Goal: Use online tool/utility: Utilize a website feature to perform a specific function

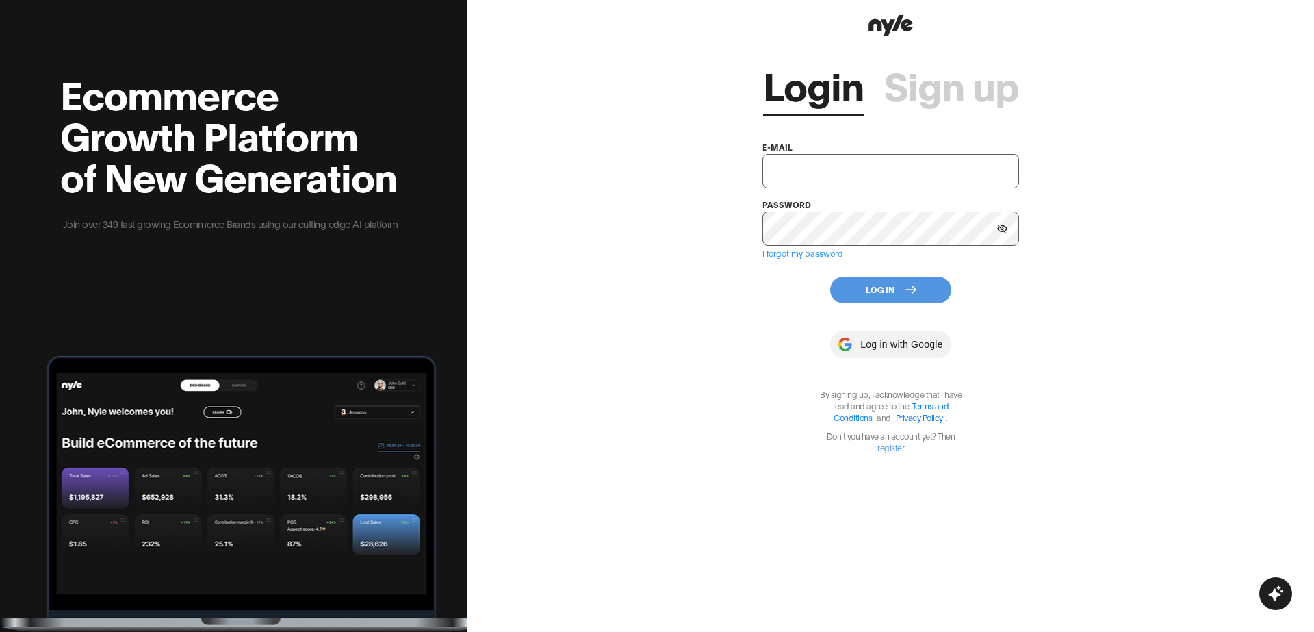
type input "showroom@nyle.ai"
click at [861, 287] on button "Log In" at bounding box center [890, 289] width 121 height 27
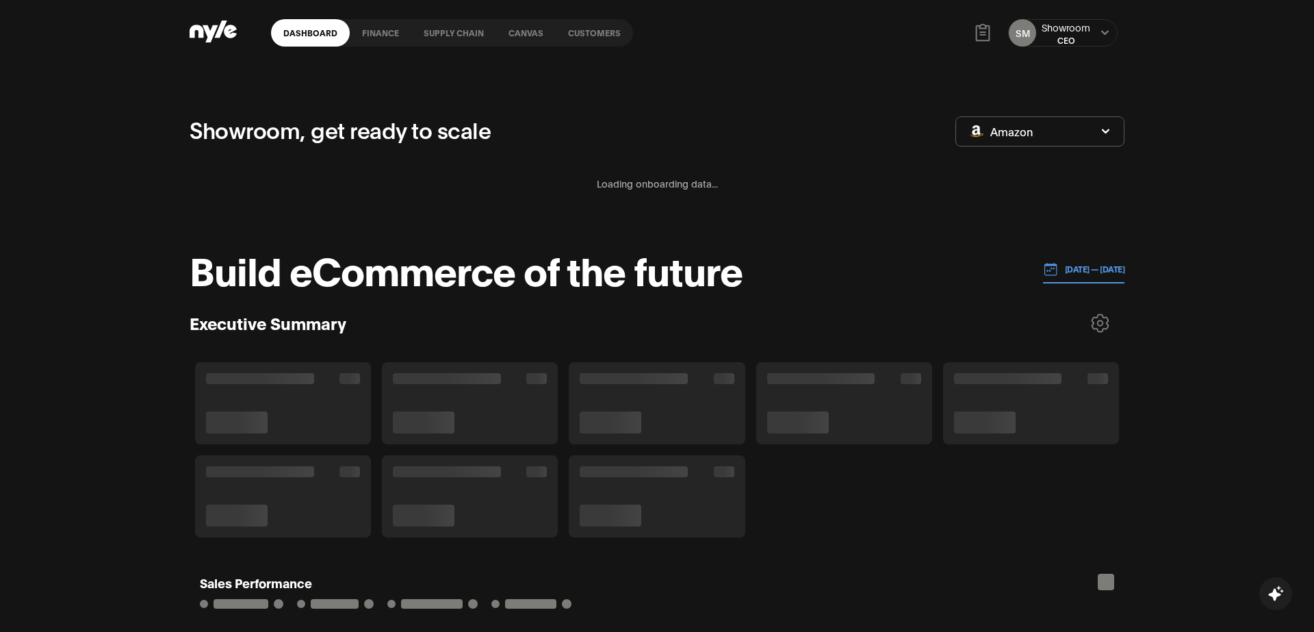
click at [586, 40] on link "Customers" at bounding box center [594, 32] width 77 height 27
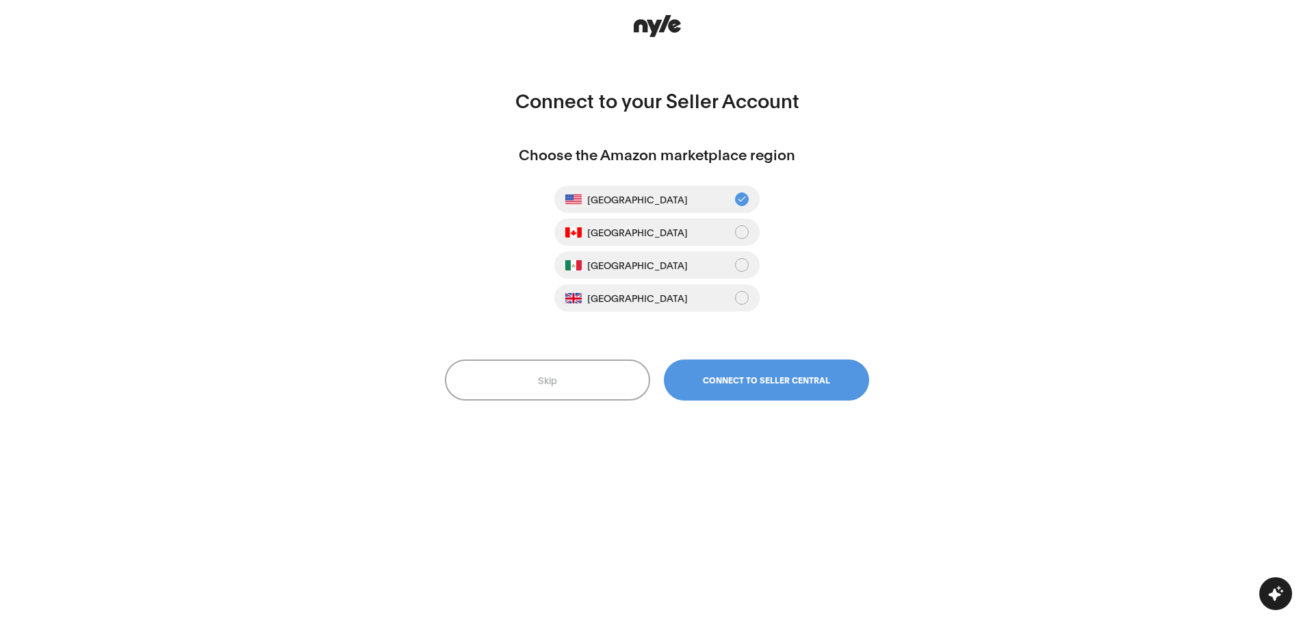
click at [582, 380] on button "Skip" at bounding box center [547, 379] width 205 height 41
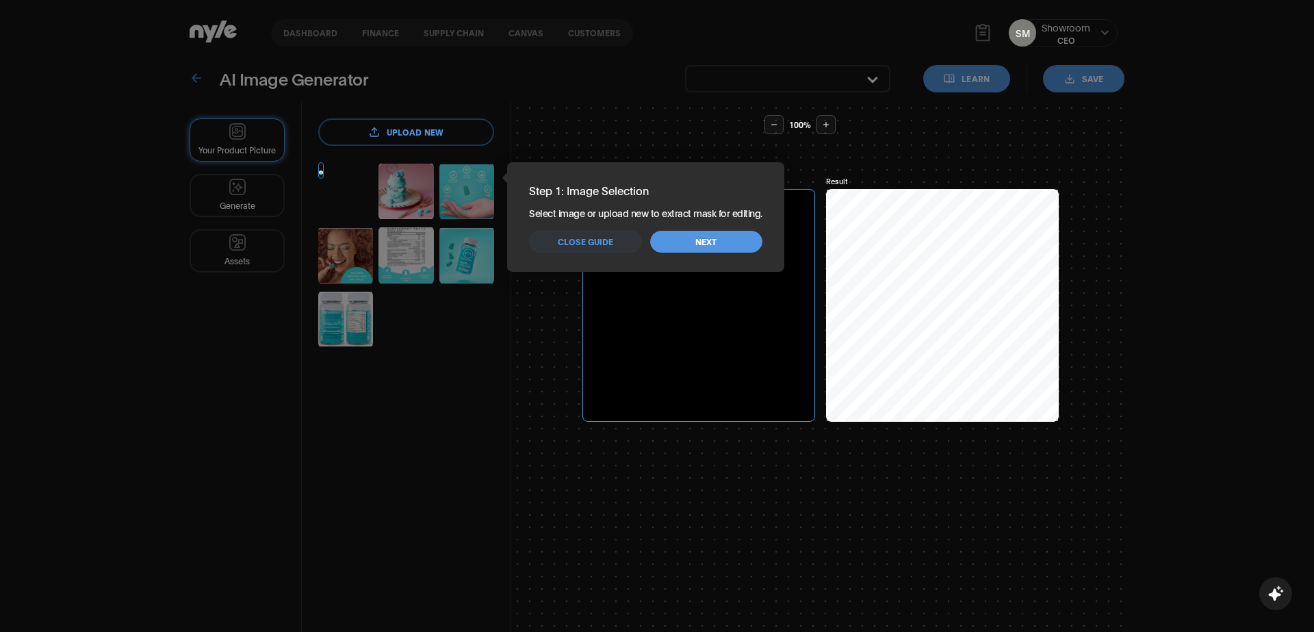
click at [612, 248] on button "Close guide" at bounding box center [585, 242] width 112 height 22
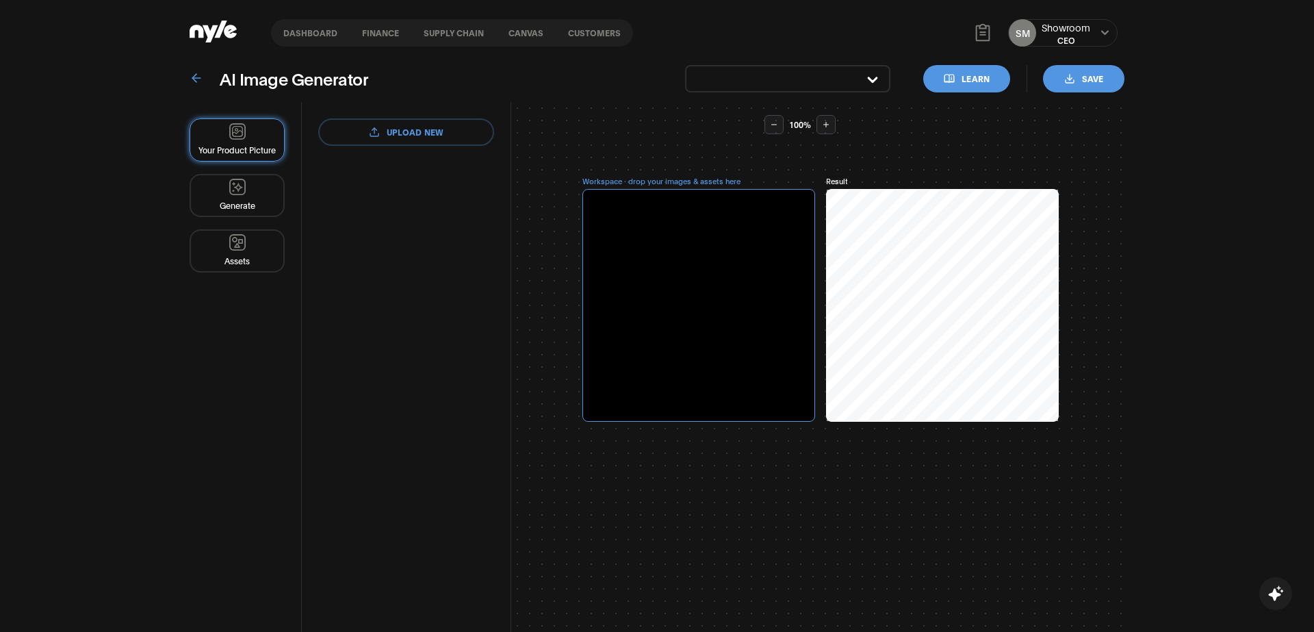
click at [588, 36] on link "Customers" at bounding box center [594, 32] width 77 height 27
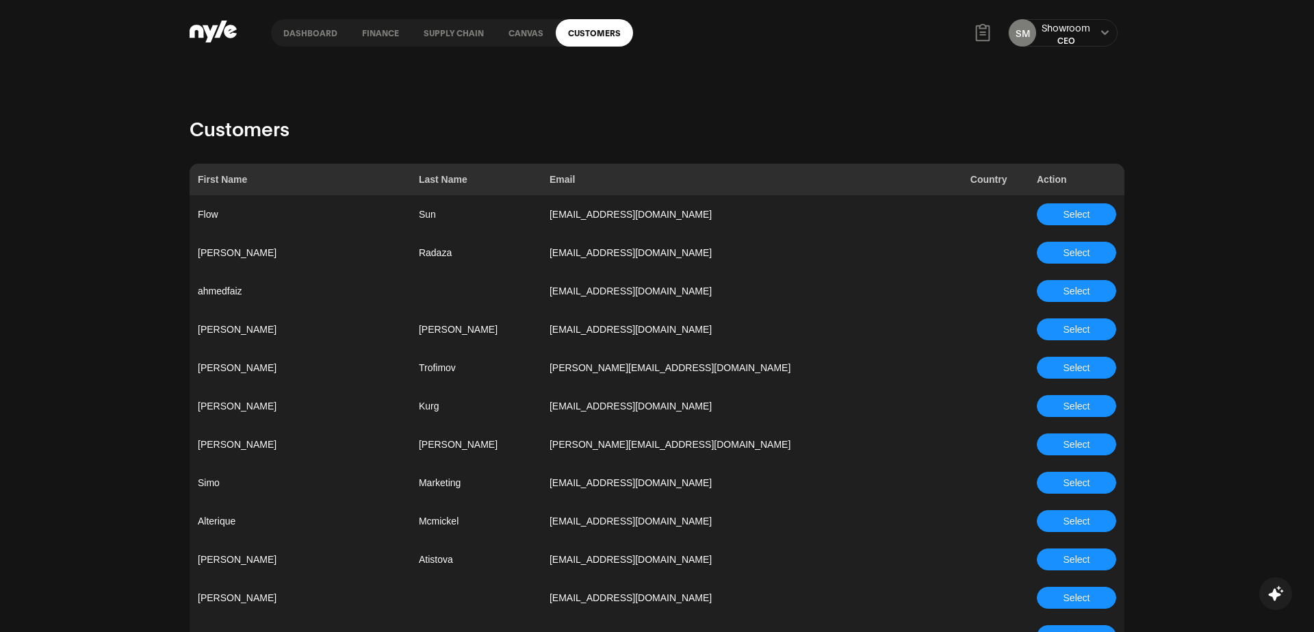
scroll to position [3653, 0]
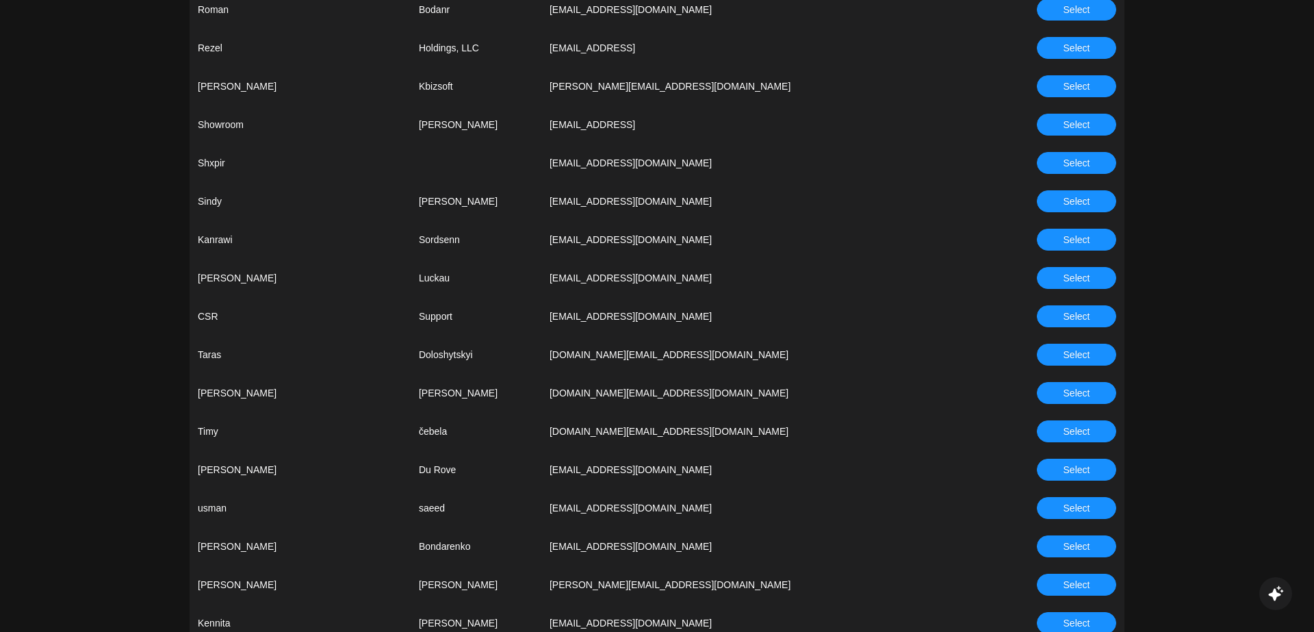
click at [1069, 322] on span "Select" at bounding box center [1076, 316] width 27 height 15
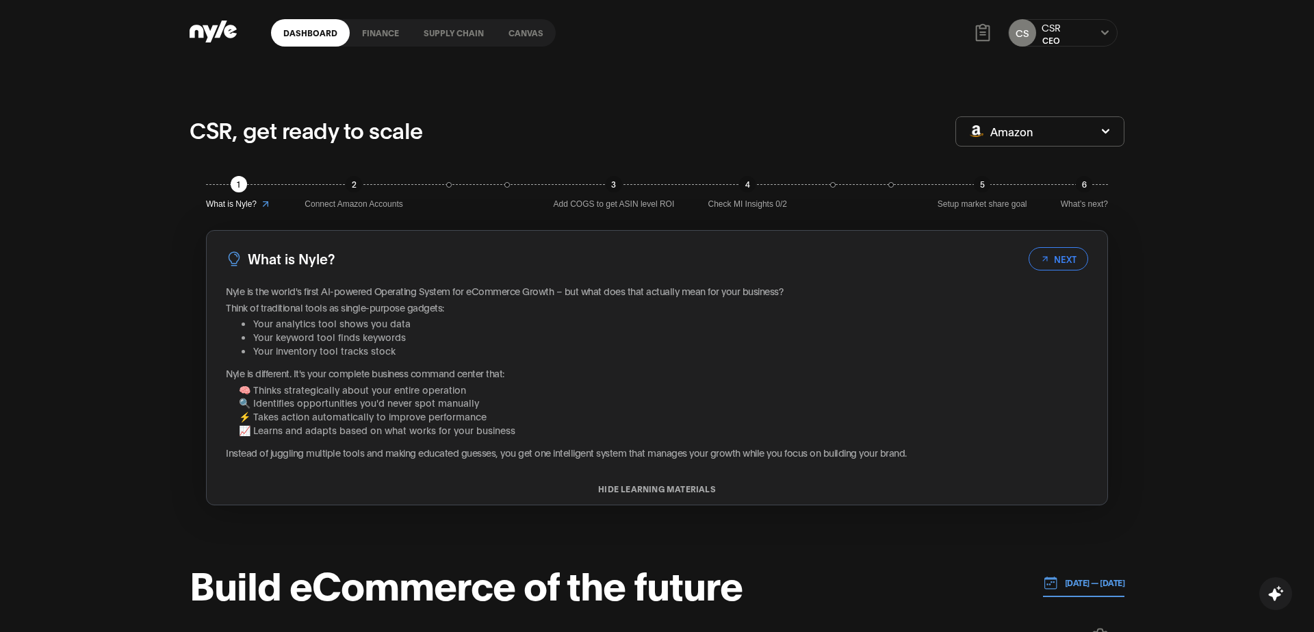
click at [523, 34] on link "Canvas" at bounding box center [526, 32] width 60 height 27
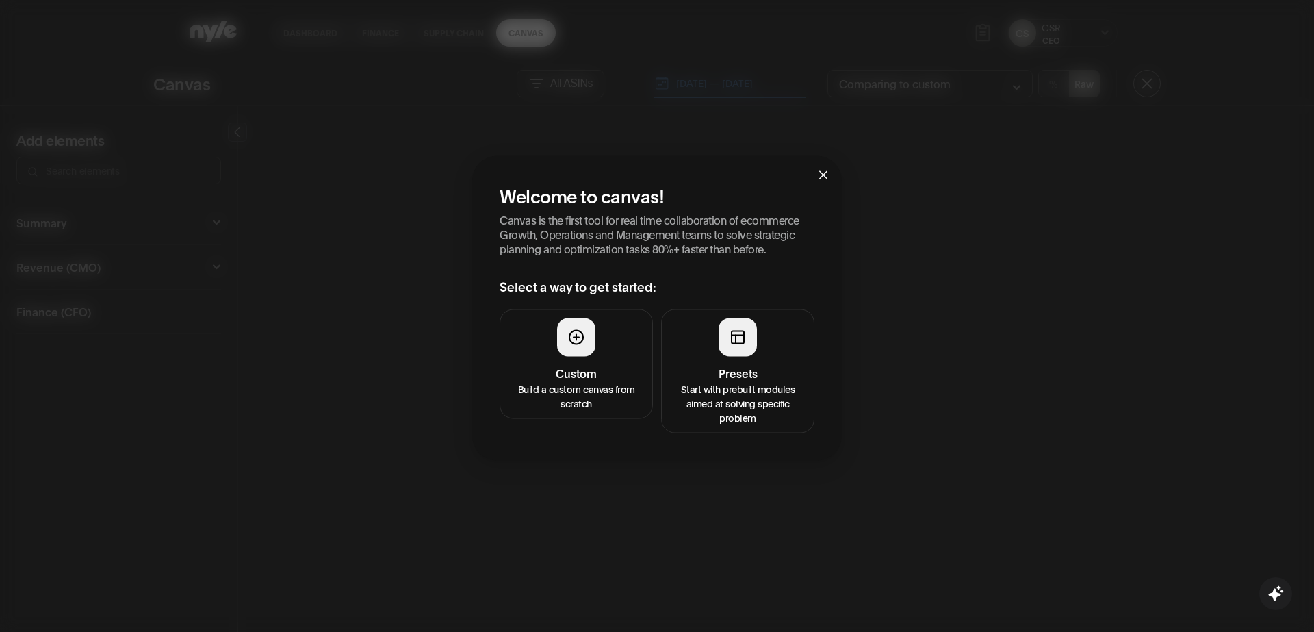
click at [736, 360] on button "Presets Start with prebuilt modules aimed at solving specific problem" at bounding box center [737, 371] width 153 height 124
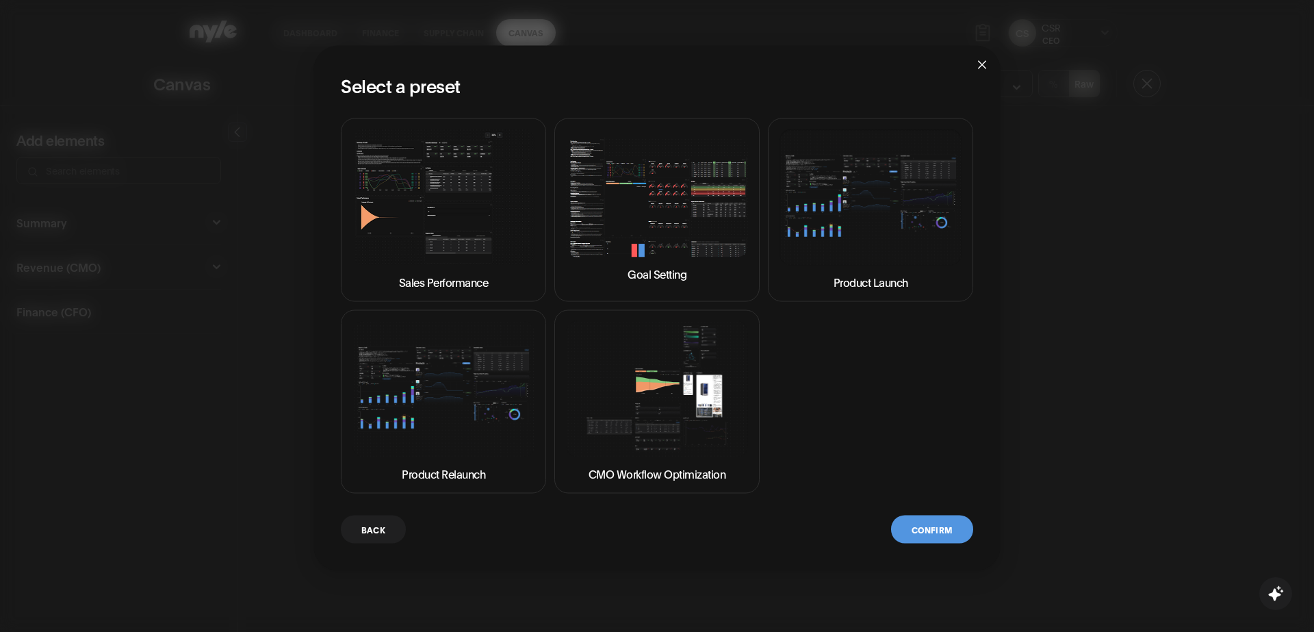
click at [657, 210] on img at bounding box center [657, 197] width 182 height 120
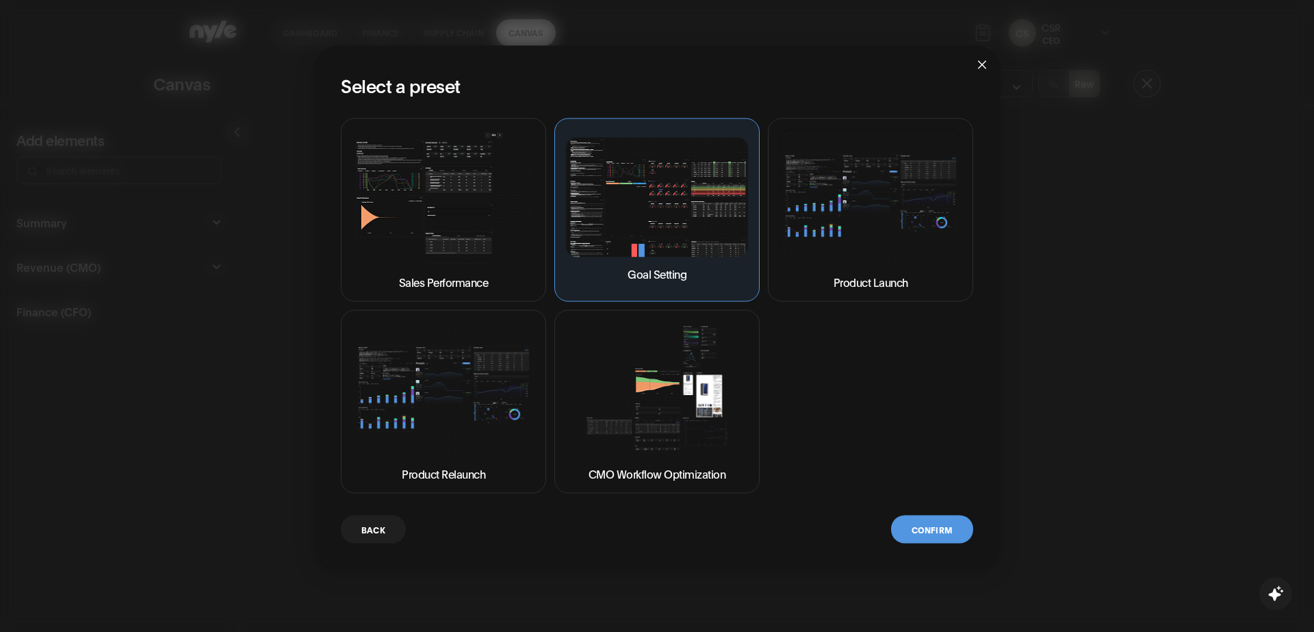
click at [913, 523] on button "Confirm" at bounding box center [932, 529] width 82 height 28
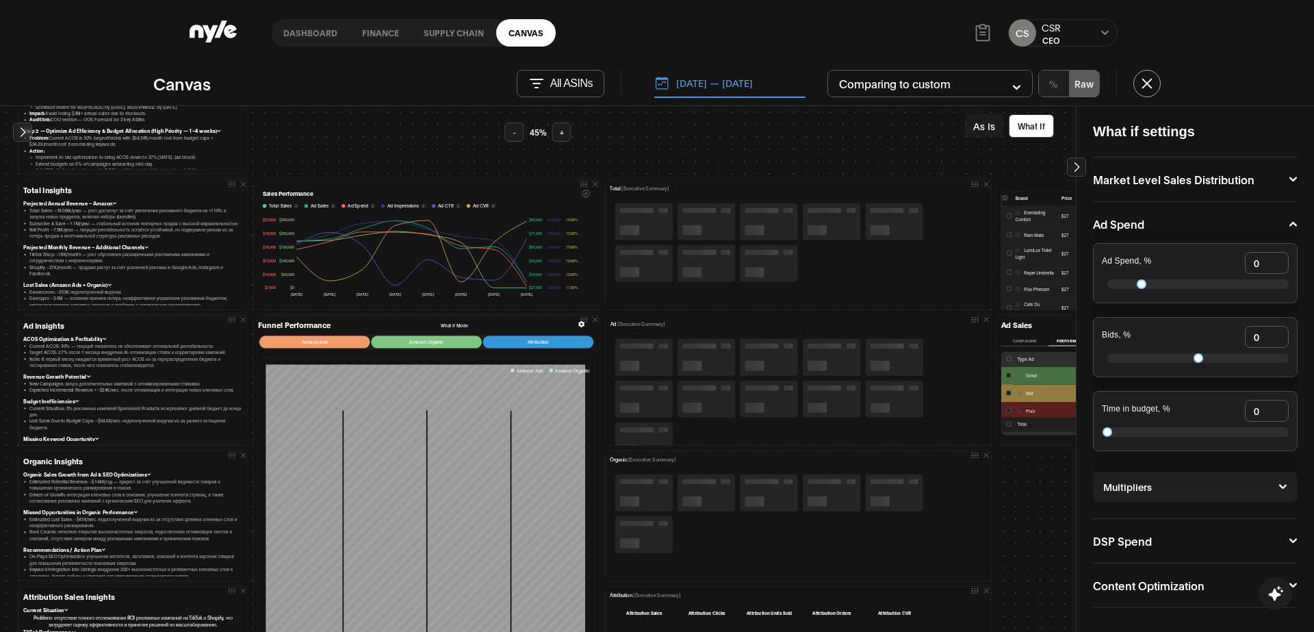
scroll to position [110, 1]
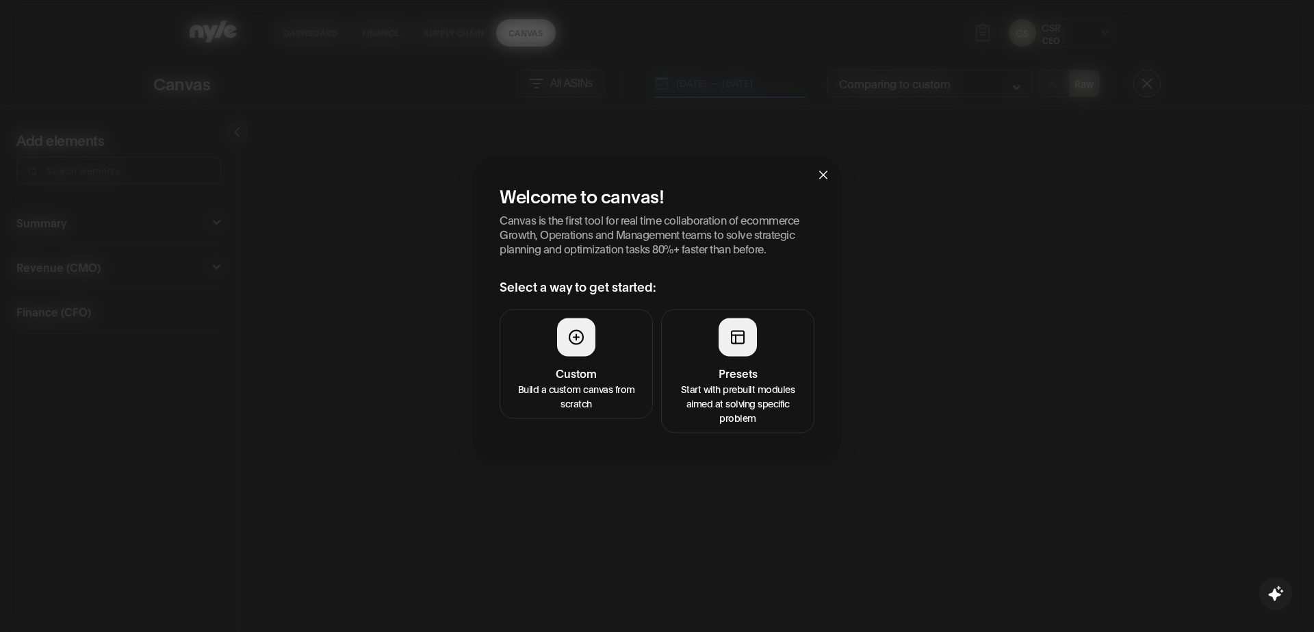
click at [735, 350] on div at bounding box center [737, 336] width 38 height 38
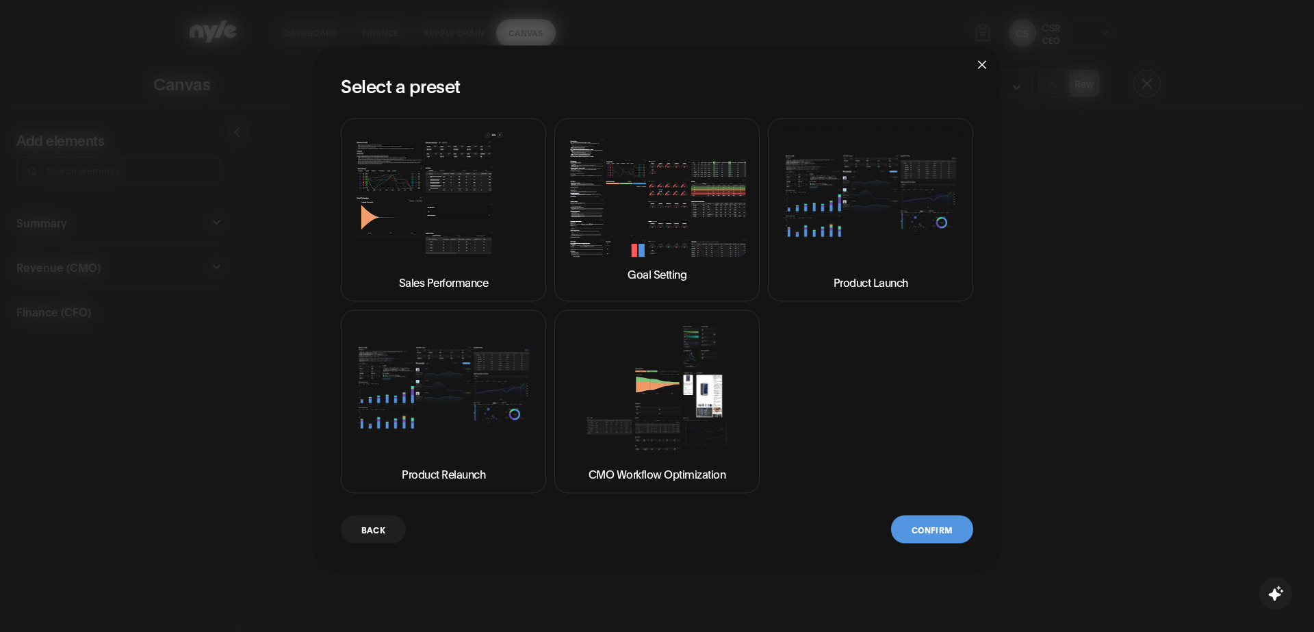
click at [647, 229] on img at bounding box center [657, 197] width 182 height 120
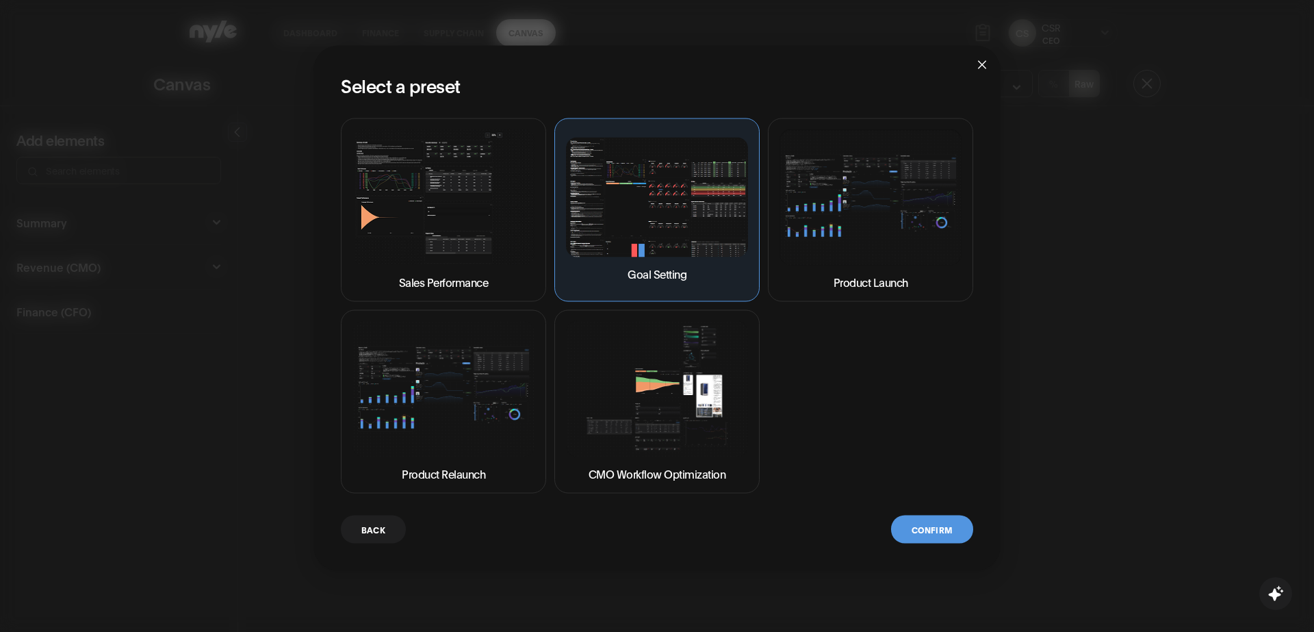
click at [937, 530] on button "Confirm" at bounding box center [932, 529] width 82 height 28
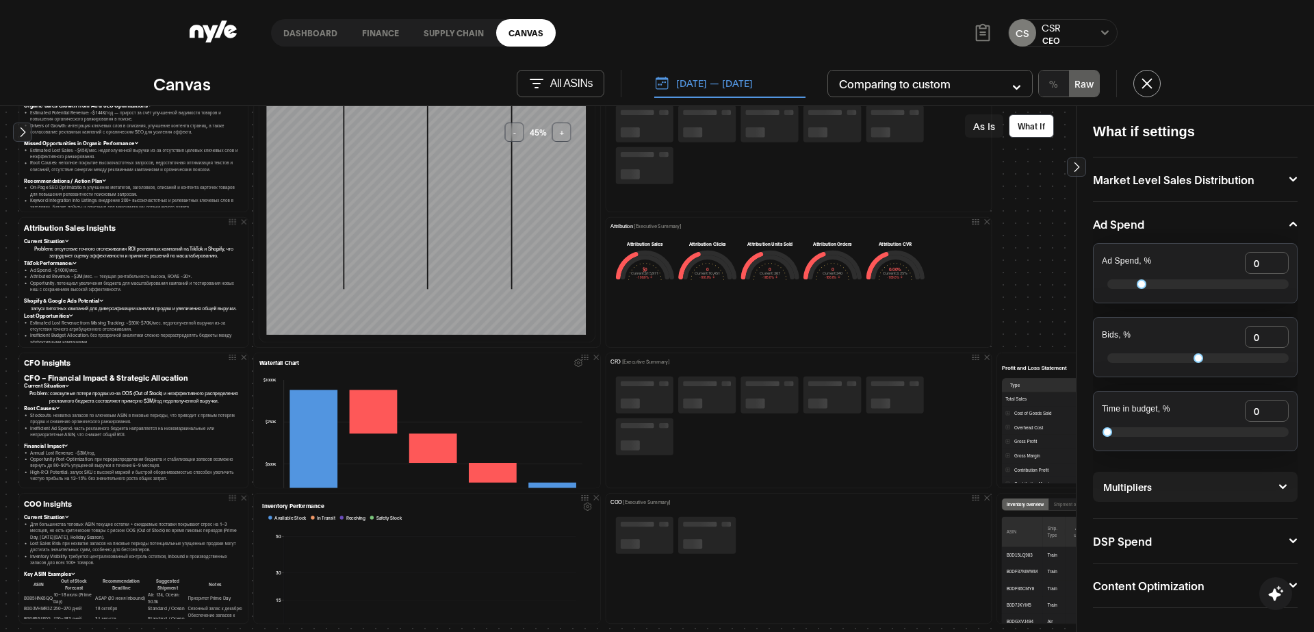
scroll to position [476, 0]
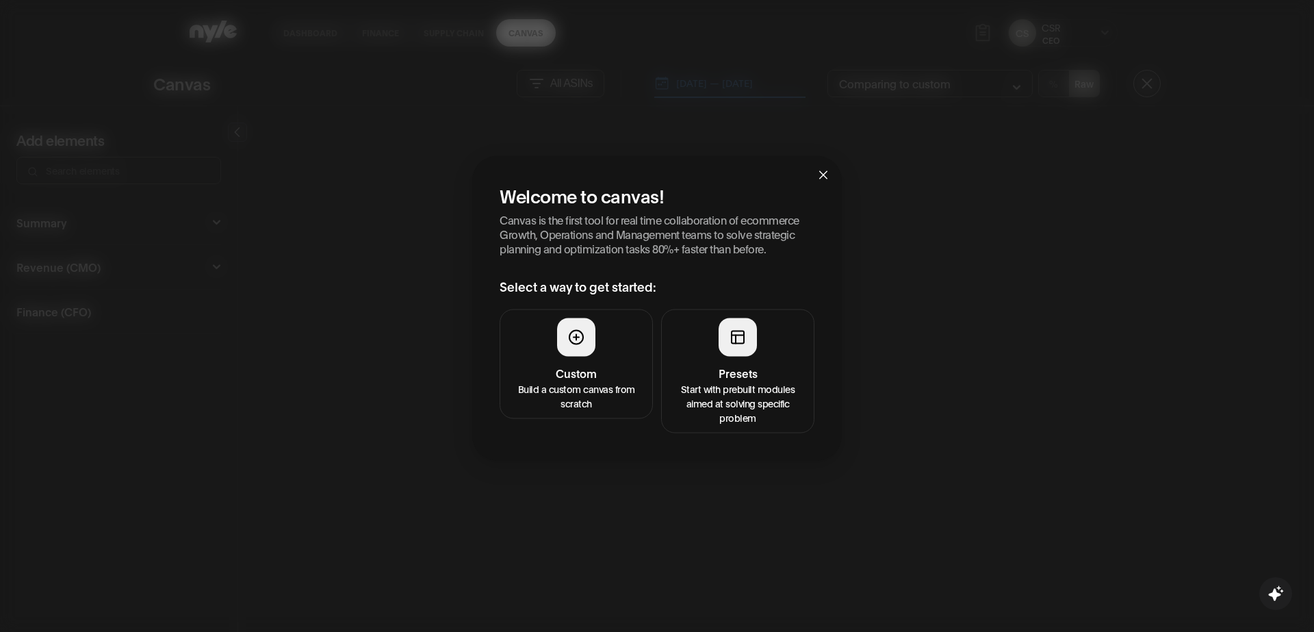
click at [752, 367] on h4 "Presets" at bounding box center [737, 372] width 135 height 16
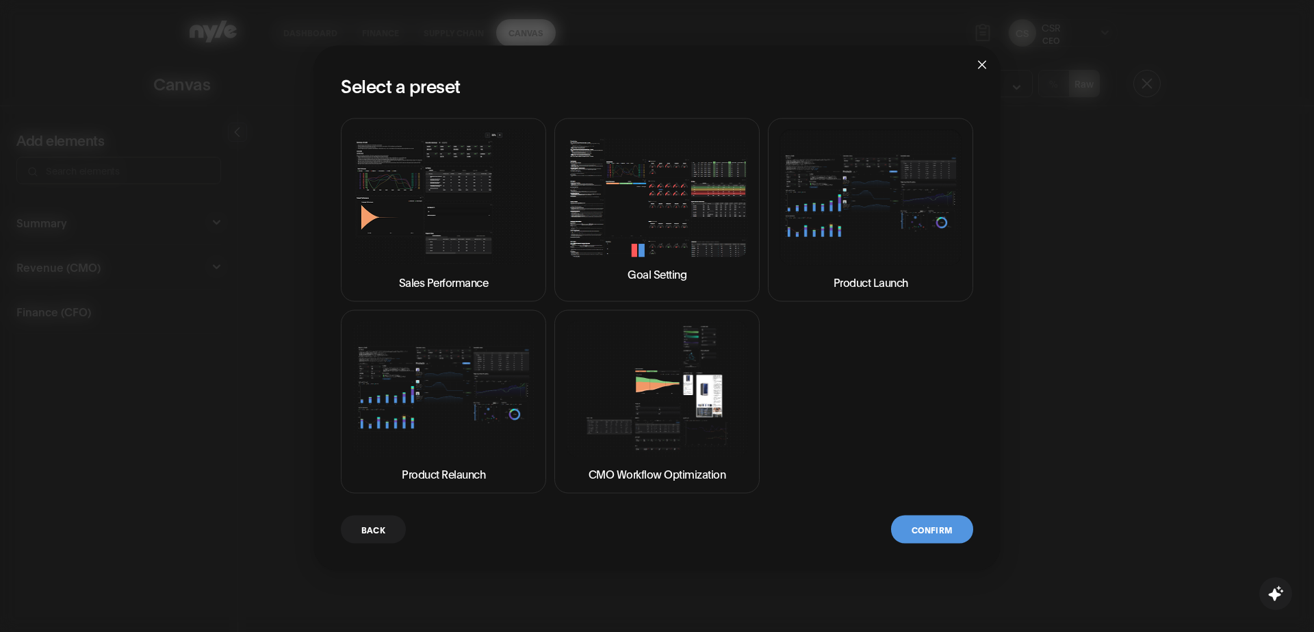
click at [675, 244] on img at bounding box center [657, 197] width 182 height 120
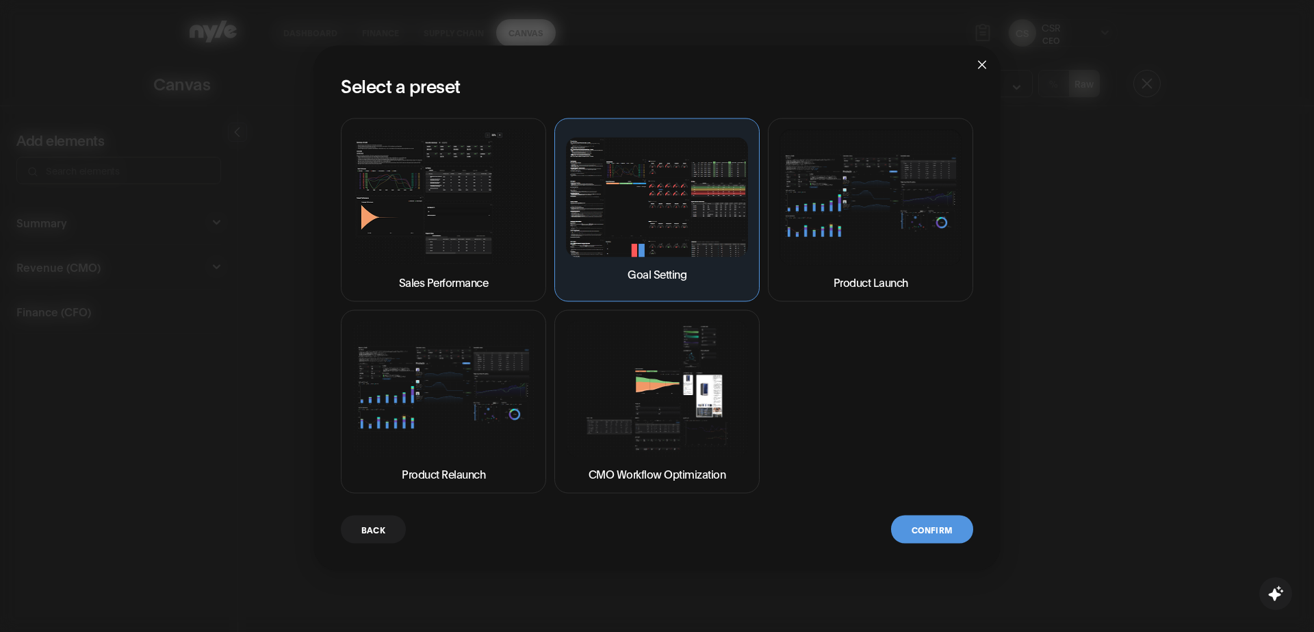
click at [924, 528] on button "Confirm" at bounding box center [932, 529] width 82 height 28
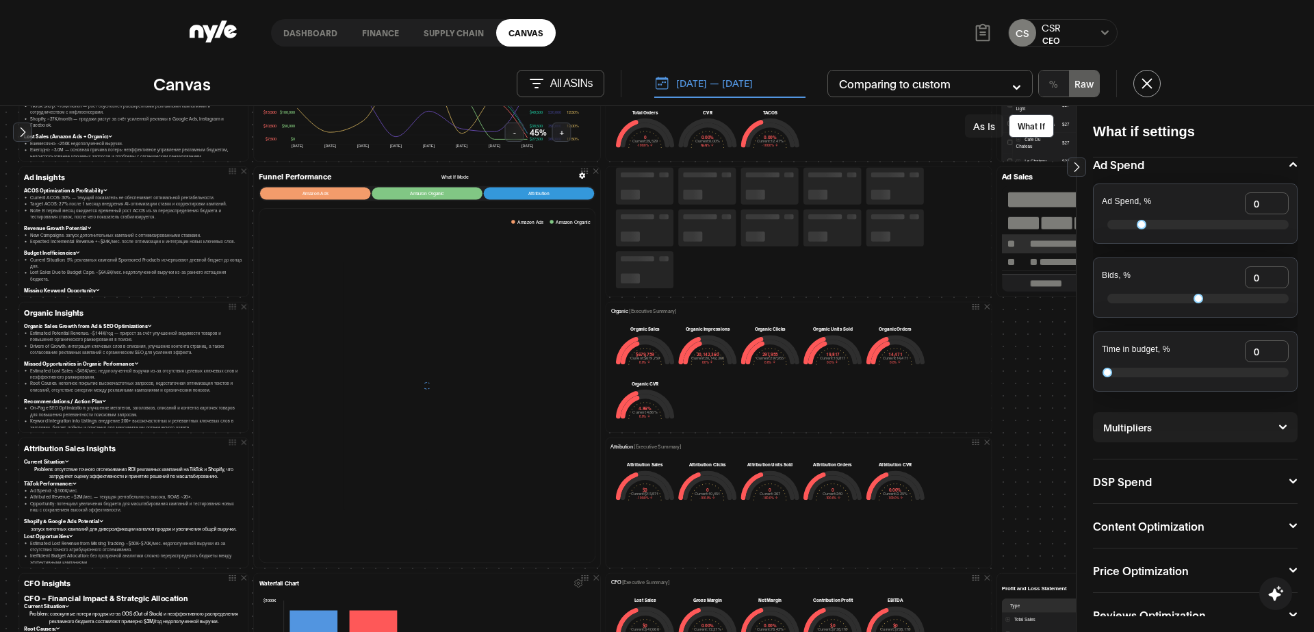
scroll to position [80, 0]
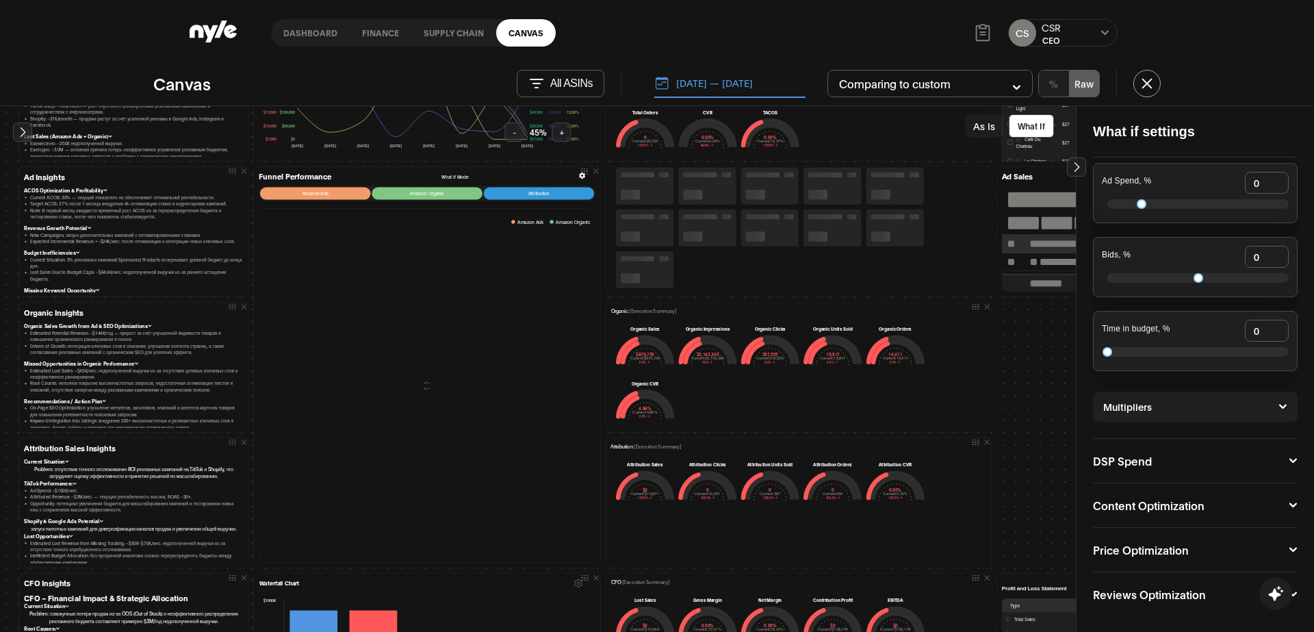
click at [1288, 506] on icon at bounding box center [1292, 505] width 9 height 8
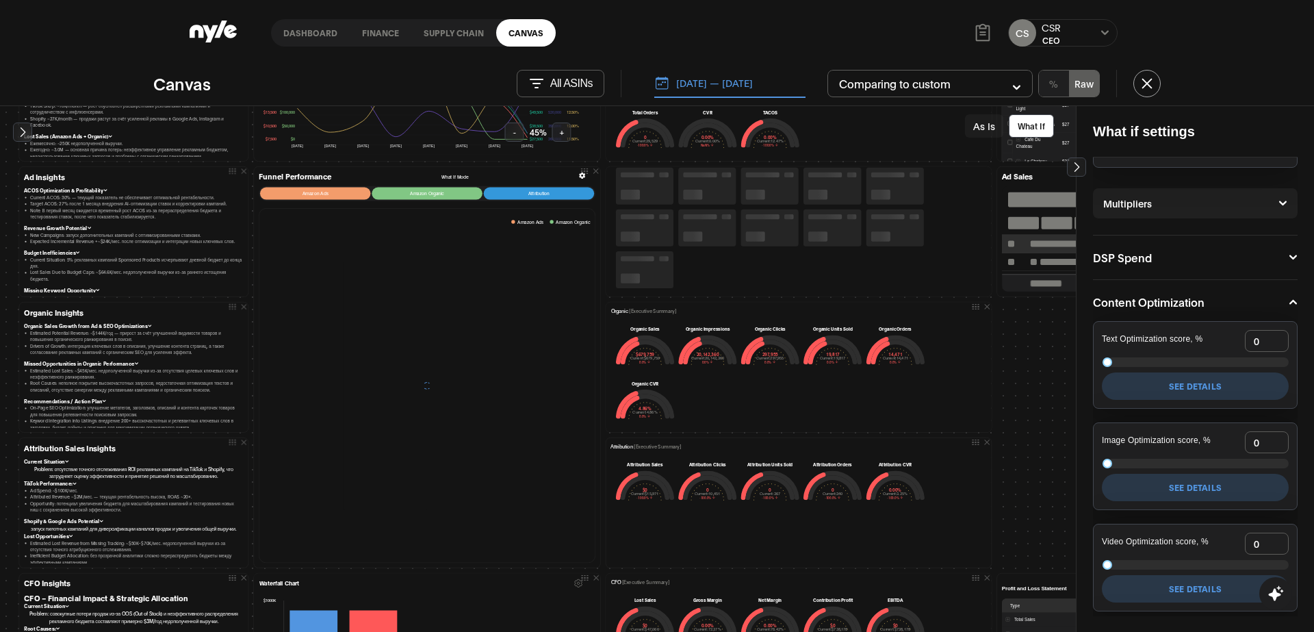
scroll to position [286, 0]
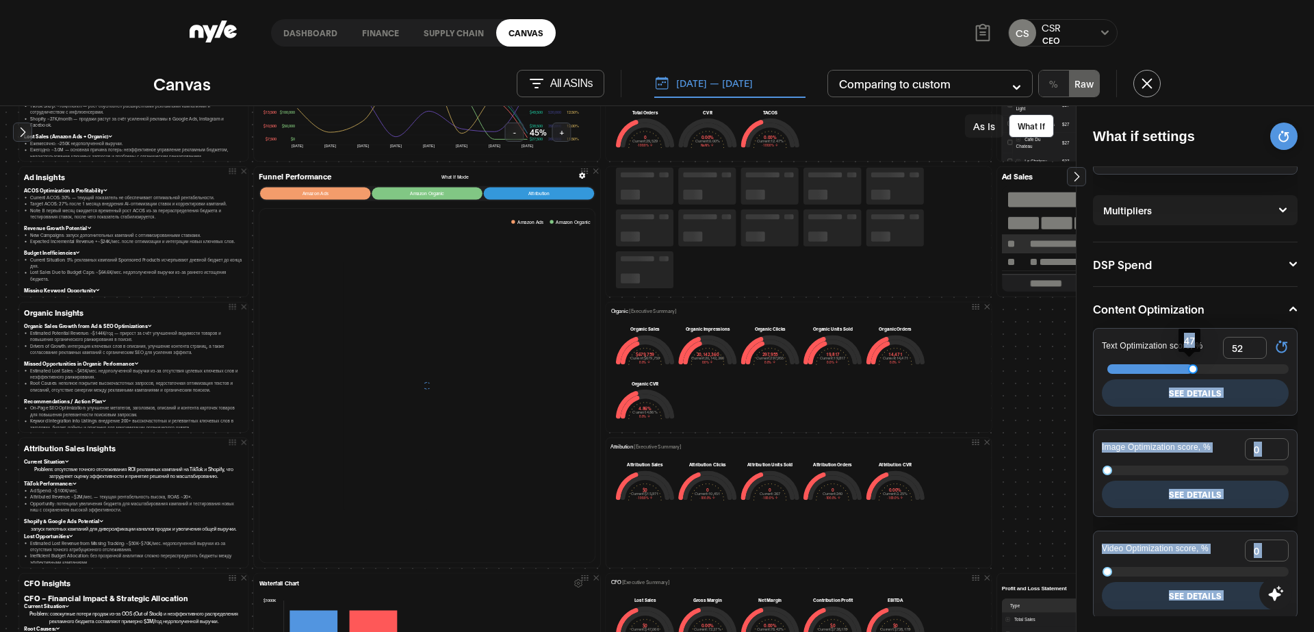
type input "53"
drag, startPoint x: 1107, startPoint y: 360, endPoint x: 1200, endPoint y: 355, distance: 93.2
click at [1200, 355] on body "Dashboard finance Supply chain Canvas CS CSR CEO Canvas All ASINs 08.22.2025 — …" at bounding box center [657, 316] width 1314 height 632
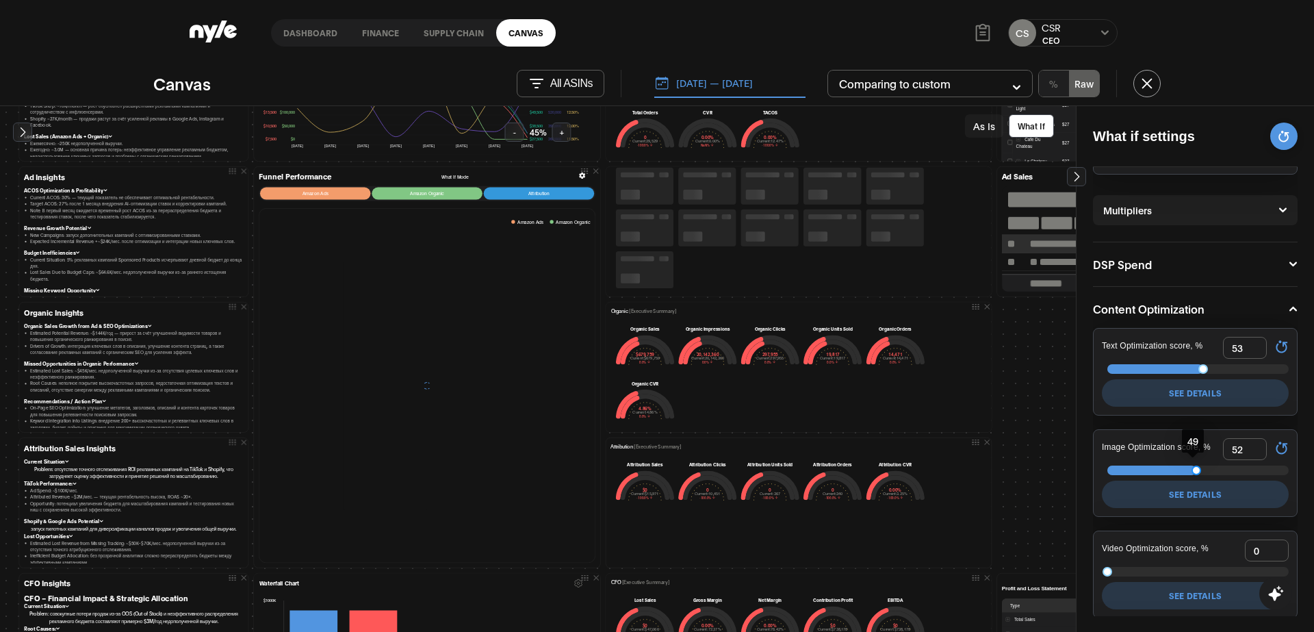
type input "53"
drag, startPoint x: 1109, startPoint y: 467, endPoint x: 1203, endPoint y: 463, distance: 93.9
click at [1203, 465] on div at bounding box center [1203, 470] width 10 height 10
type input "50"
drag, startPoint x: 1108, startPoint y: 572, endPoint x: 1196, endPoint y: 569, distance: 87.6
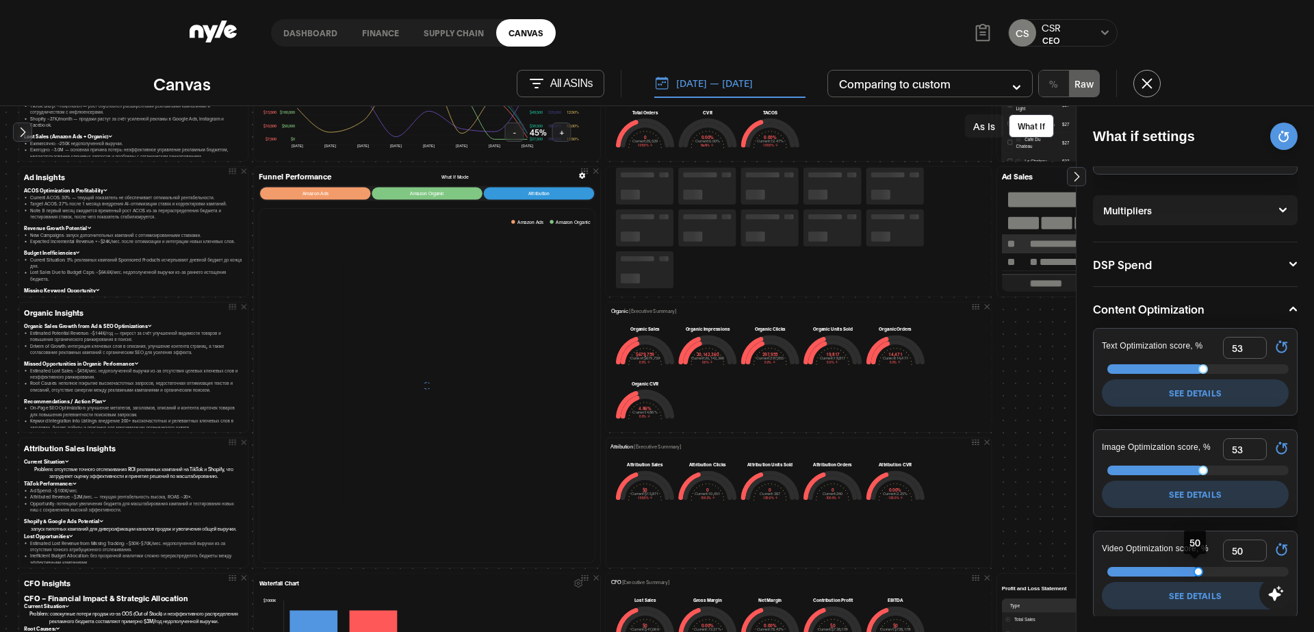
click at [1196, 569] on div at bounding box center [1198, 572] width 10 height 10
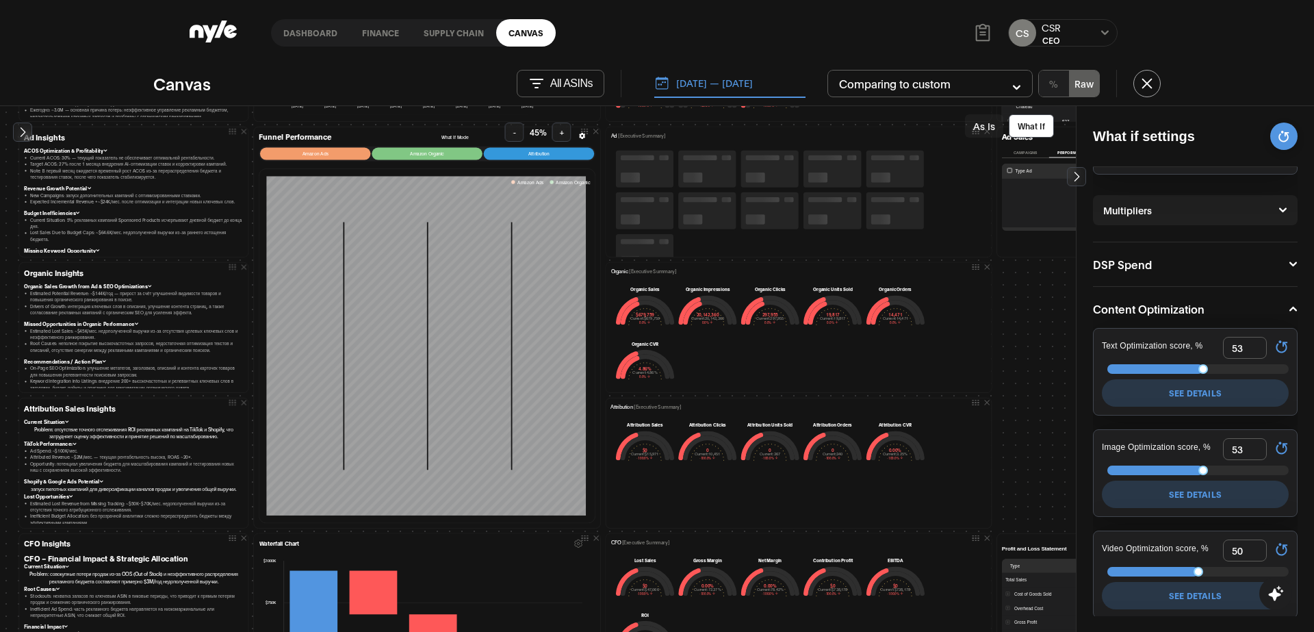
scroll to position [302, 0]
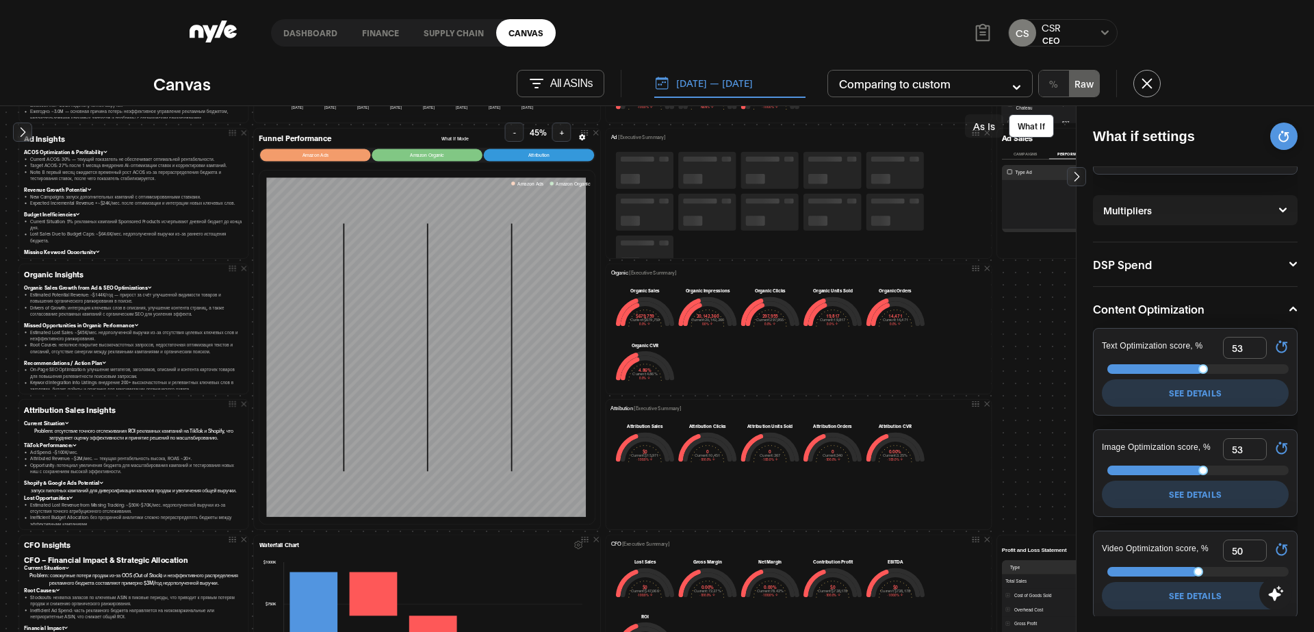
click at [734, 91] on button "[DATE] — [DATE]" at bounding box center [729, 83] width 151 height 29
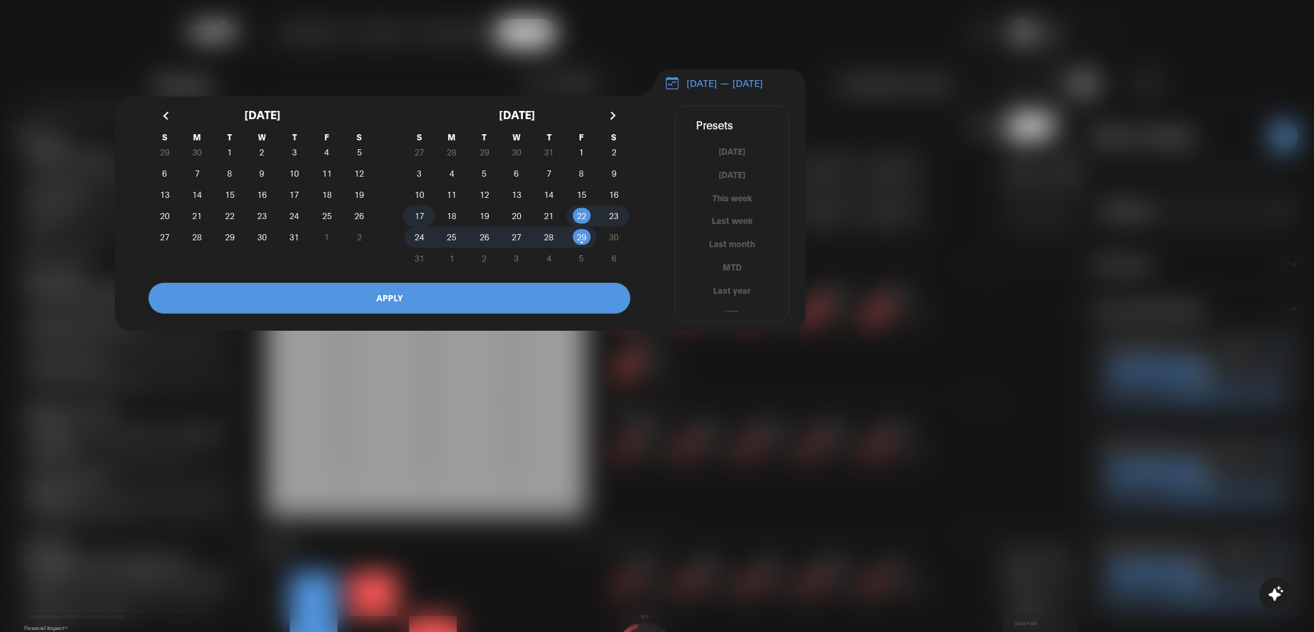
click at [416, 222] on span "17" at bounding box center [420, 215] width 10 height 25
click at [578, 222] on span "22" at bounding box center [582, 215] width 10 height 25
click at [413, 222] on span "17" at bounding box center [419, 216] width 32 height 14
click at [547, 222] on span "21" at bounding box center [549, 215] width 10 height 25
click at [448, 299] on button "APPLY" at bounding box center [389, 298] width 482 height 31
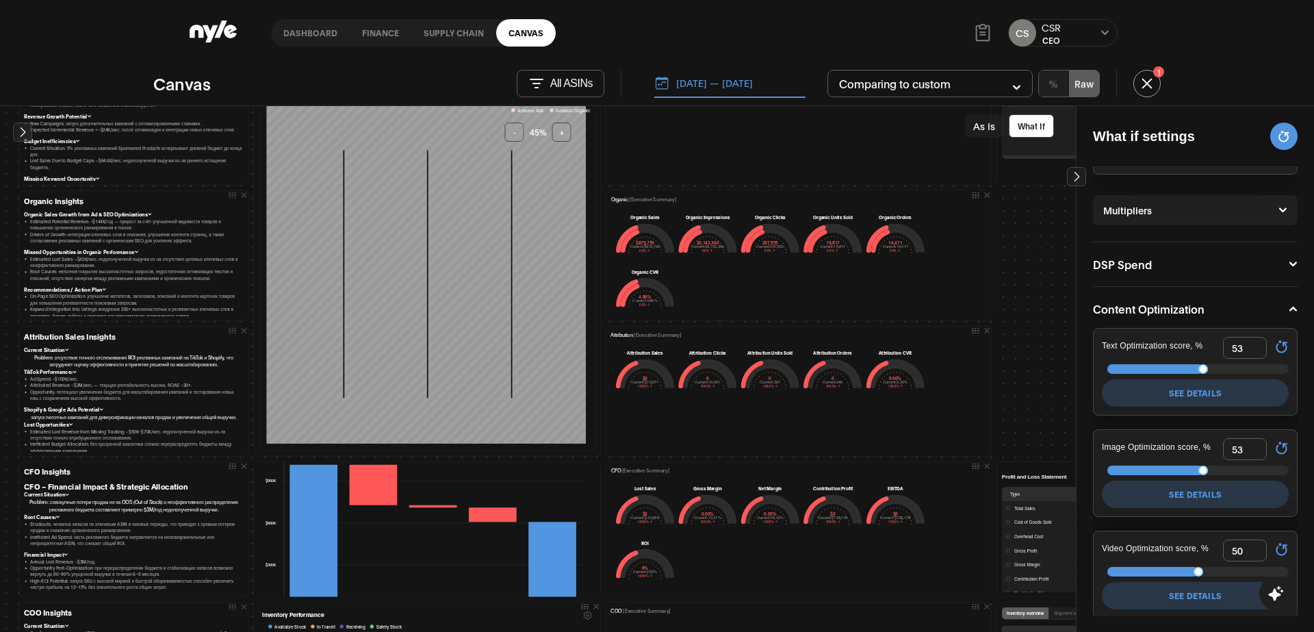
scroll to position [407, 0]
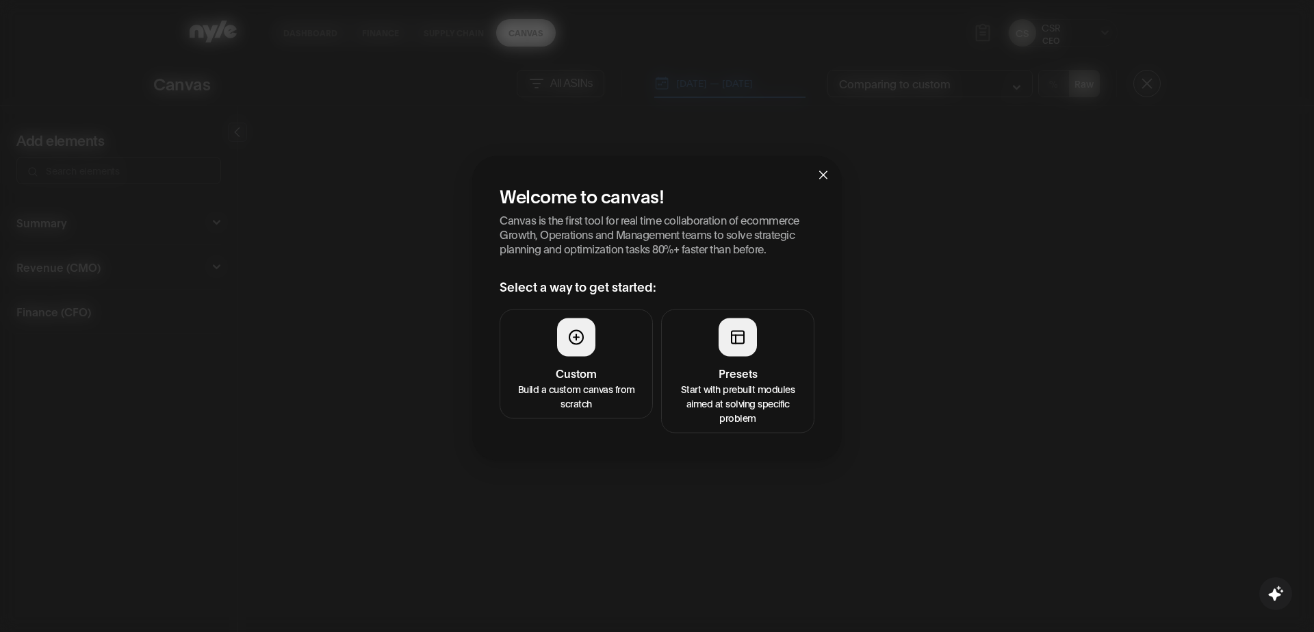
click at [744, 345] on icon at bounding box center [737, 336] width 16 height 16
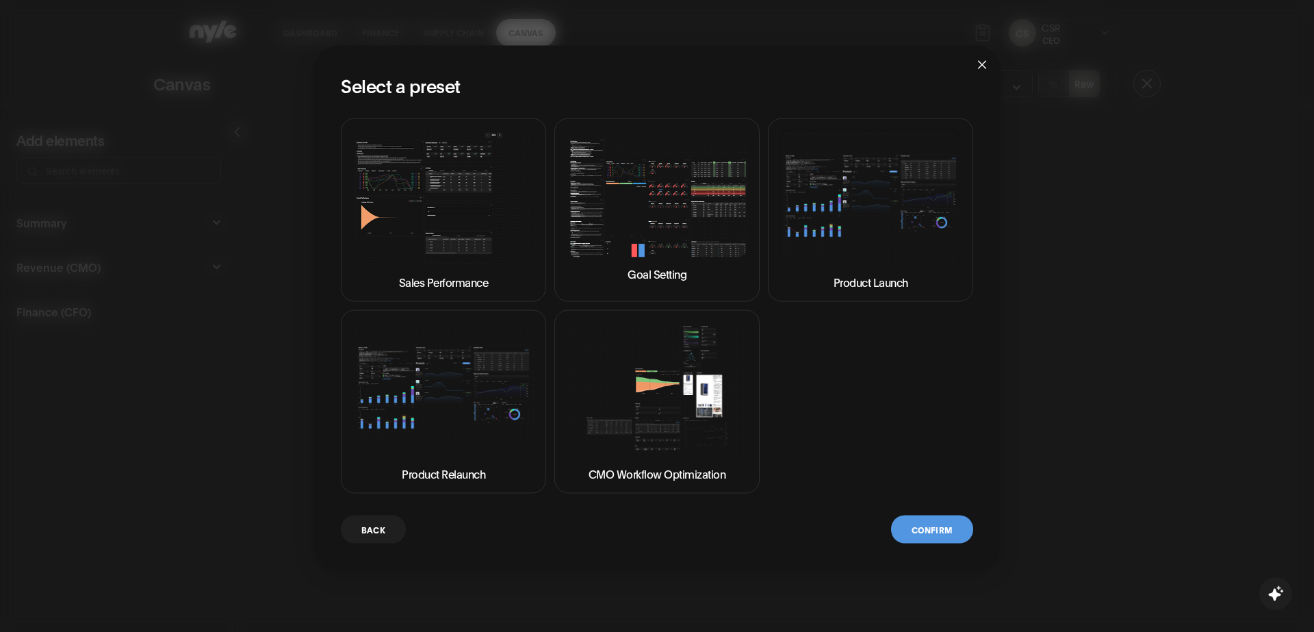
click at [614, 203] on img at bounding box center [657, 197] width 182 height 120
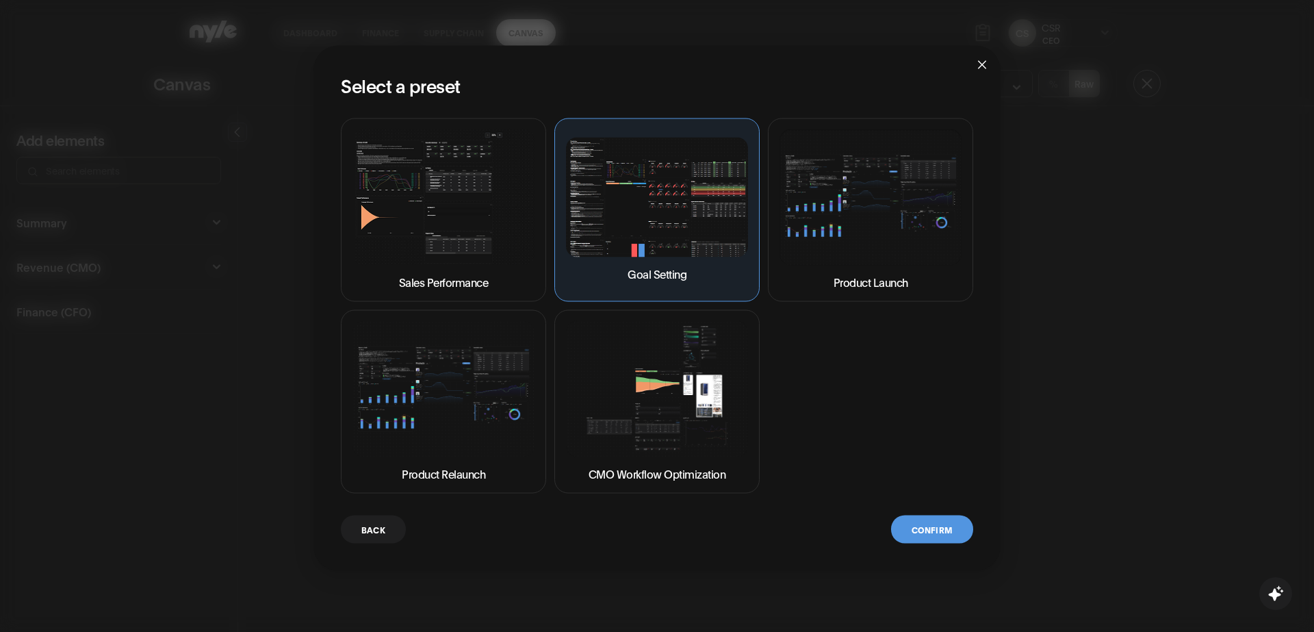
click at [915, 529] on button "Confirm" at bounding box center [932, 529] width 82 height 28
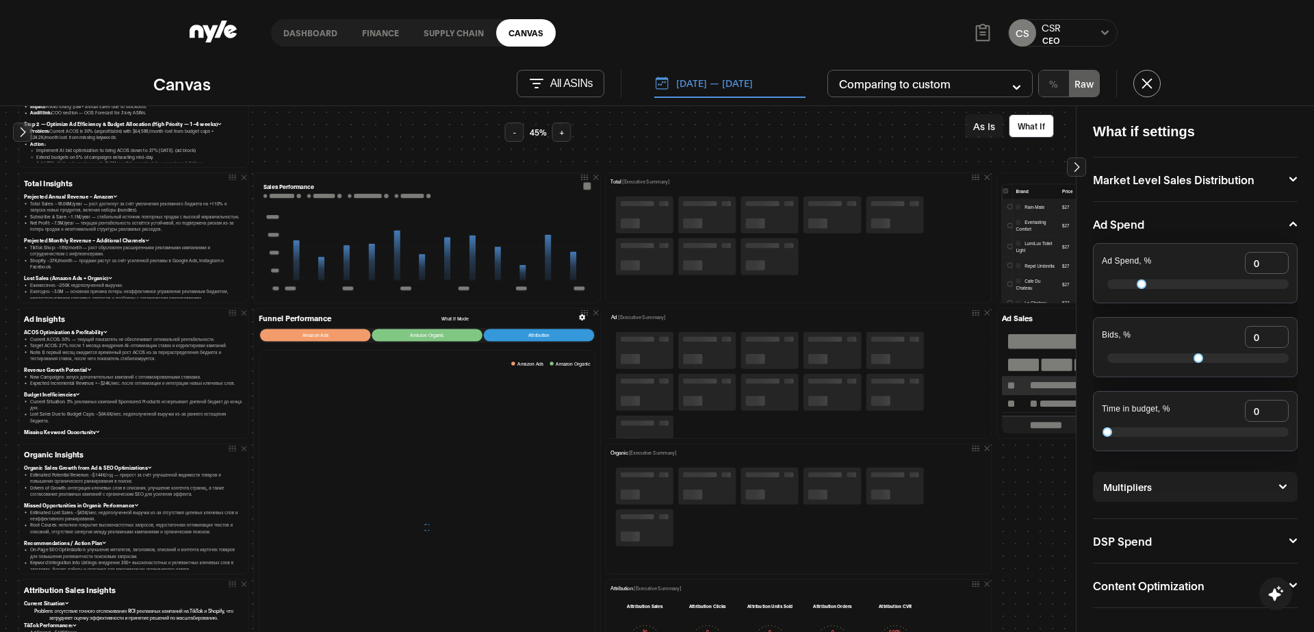
scroll to position [151, 0]
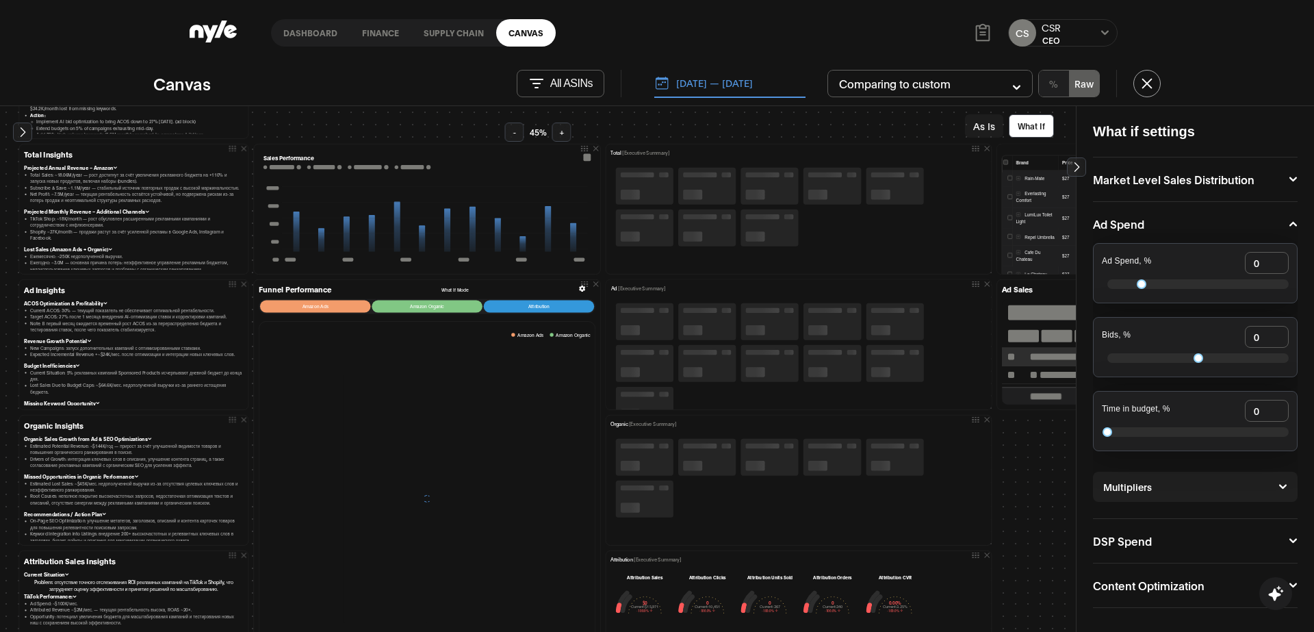
click at [726, 83] on button "[DATE] — [DATE]" at bounding box center [729, 83] width 151 height 29
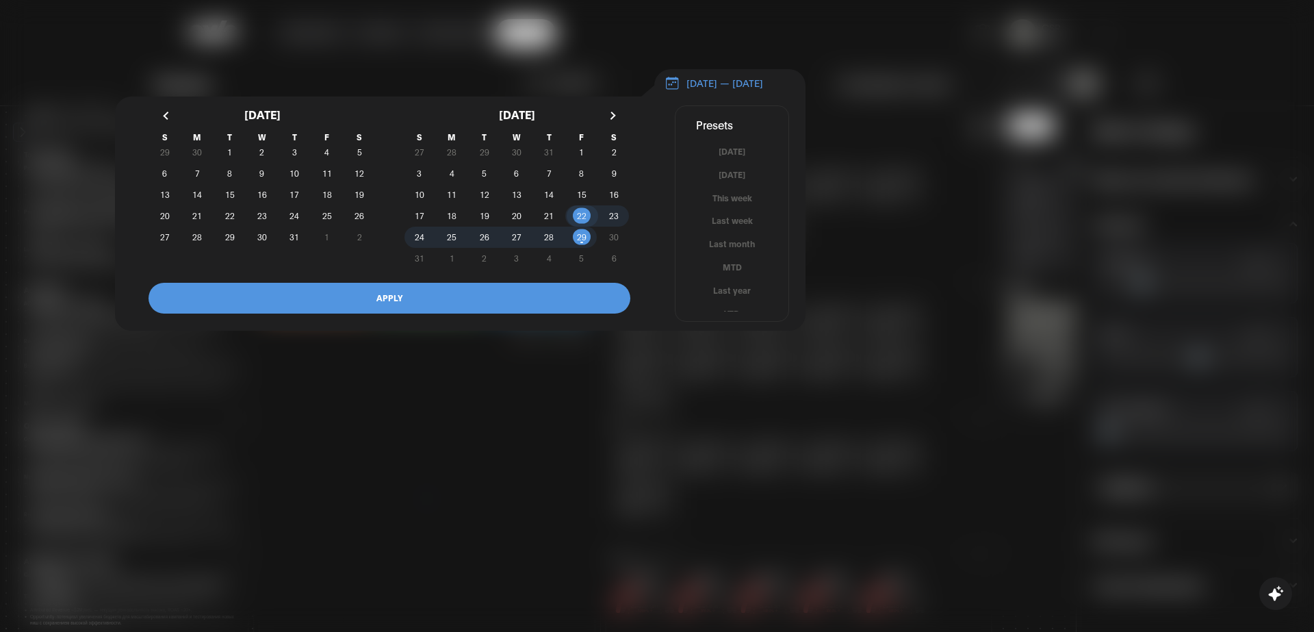
click at [576, 222] on span "22" at bounding box center [581, 216] width 32 height 14
click at [451, 247] on span "25" at bounding box center [452, 236] width 10 height 25
click at [426, 302] on button "APPLY" at bounding box center [389, 298] width 482 height 31
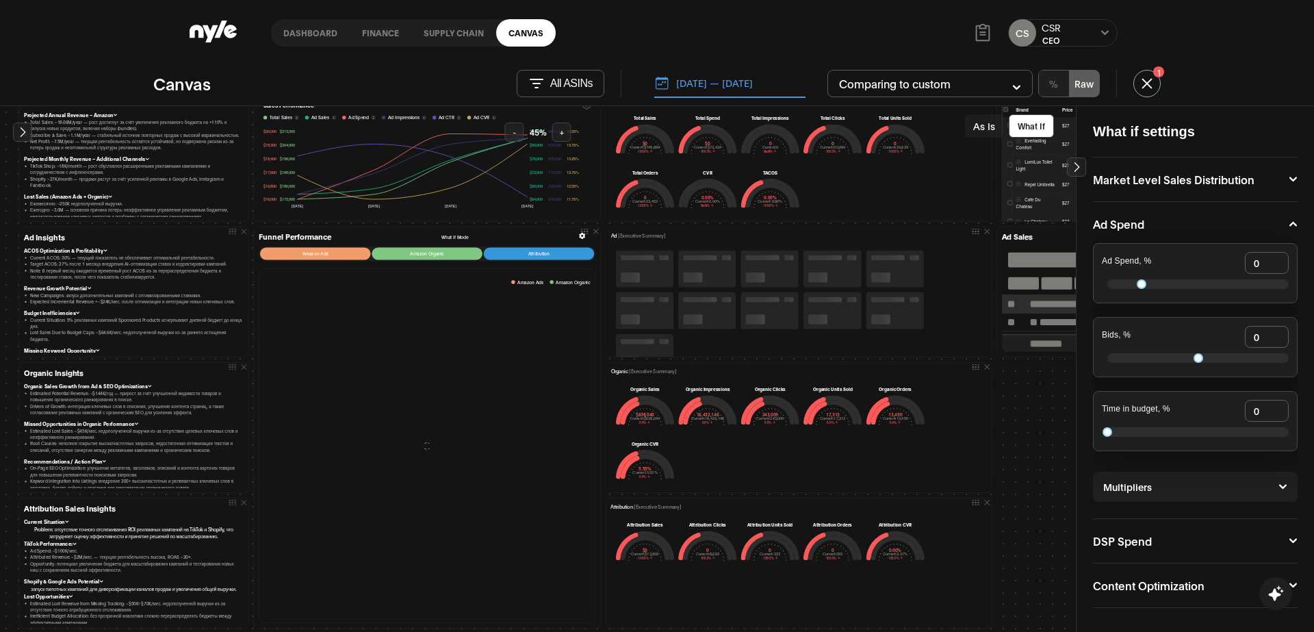
scroll to position [202, 0]
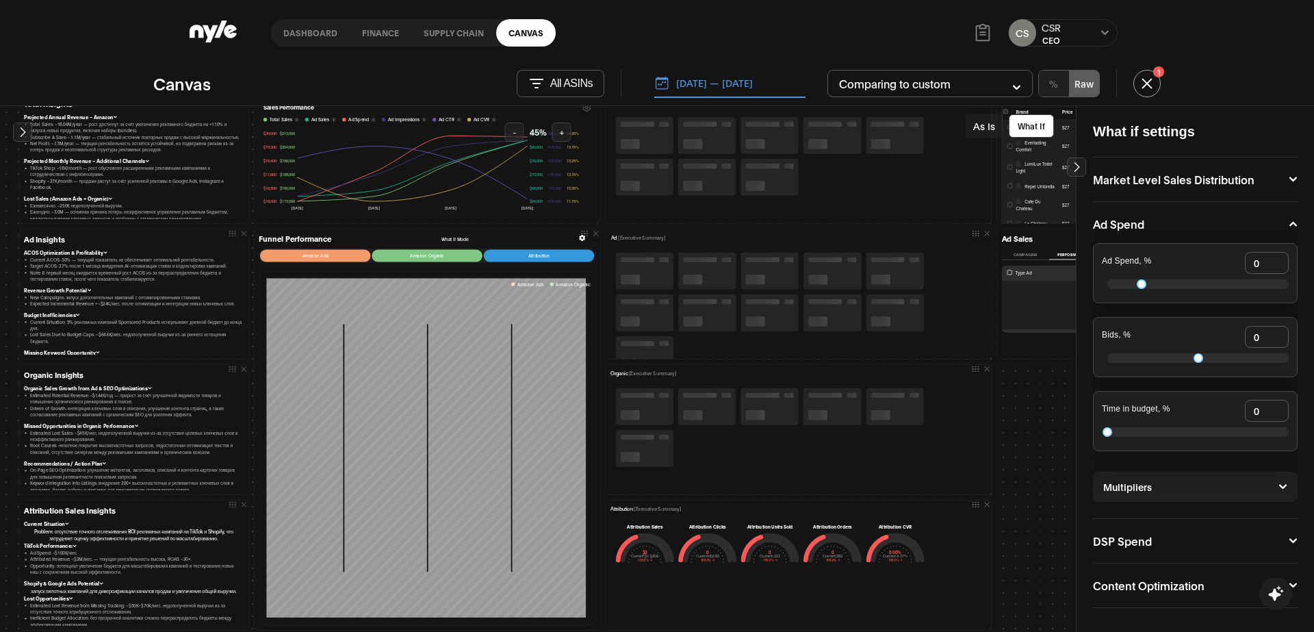
click at [712, 82] on button "08.22.2025 — 08.25.2025" at bounding box center [729, 83] width 151 height 29
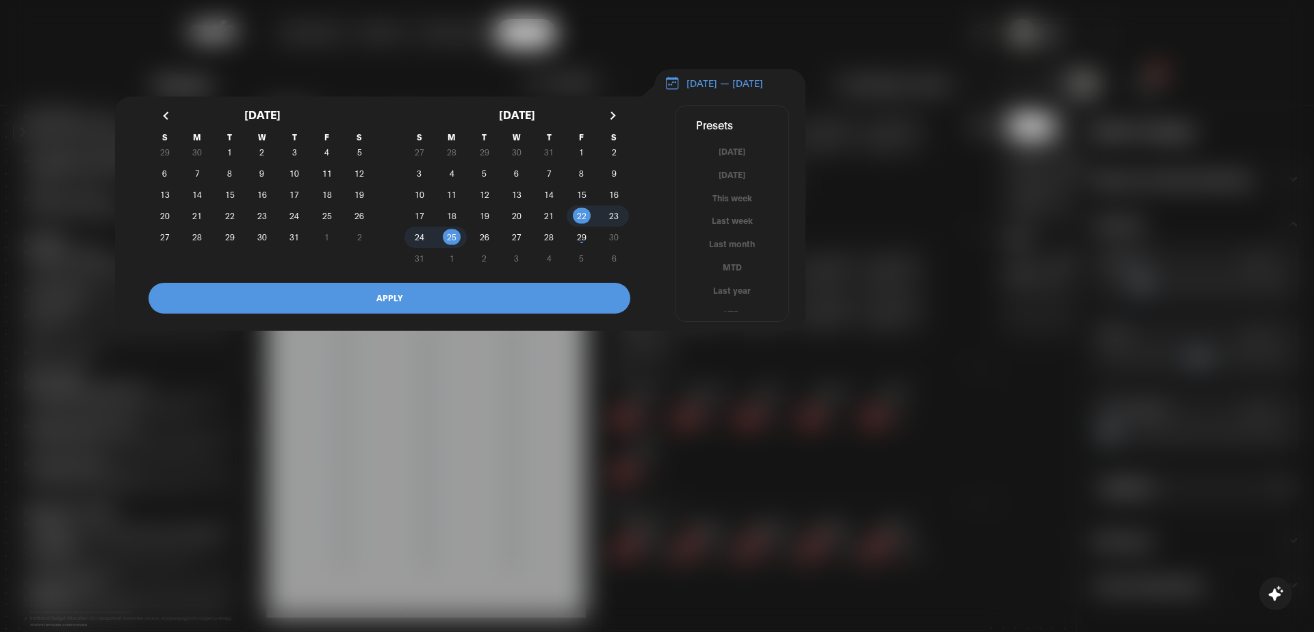
click at [909, 109] on div at bounding box center [657, 316] width 1314 height 632
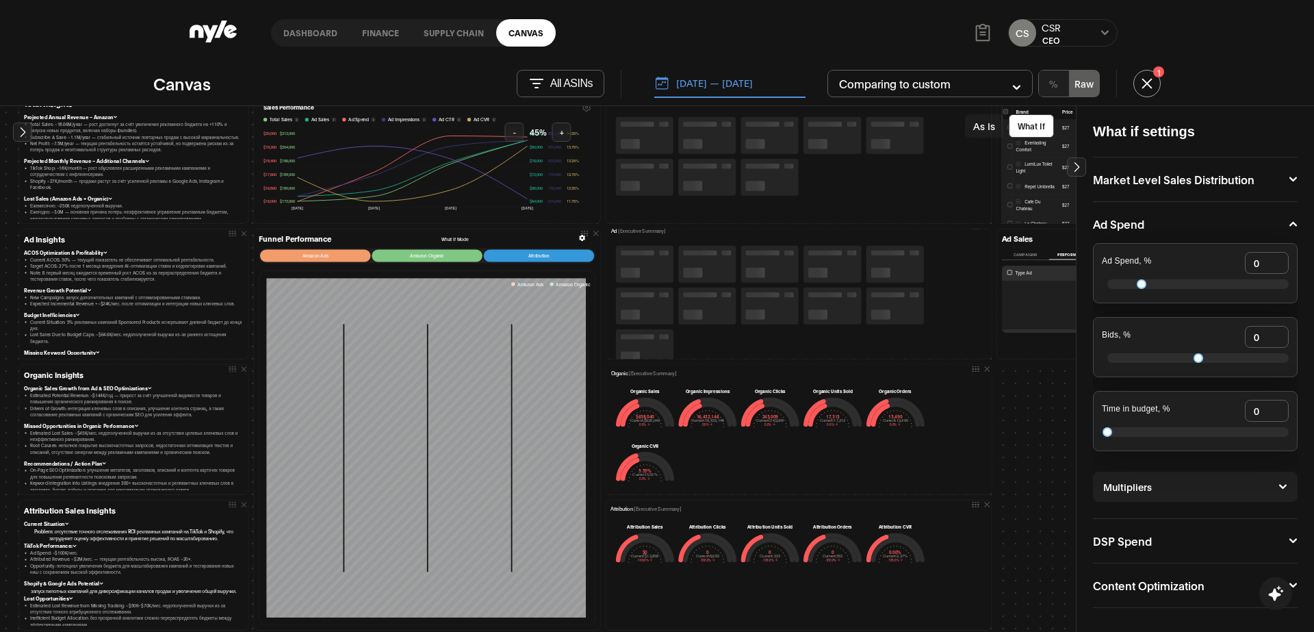
scroll to position [0, 0]
click at [709, 84] on button "08.22.2025 — 08.25.2025" at bounding box center [729, 83] width 151 height 29
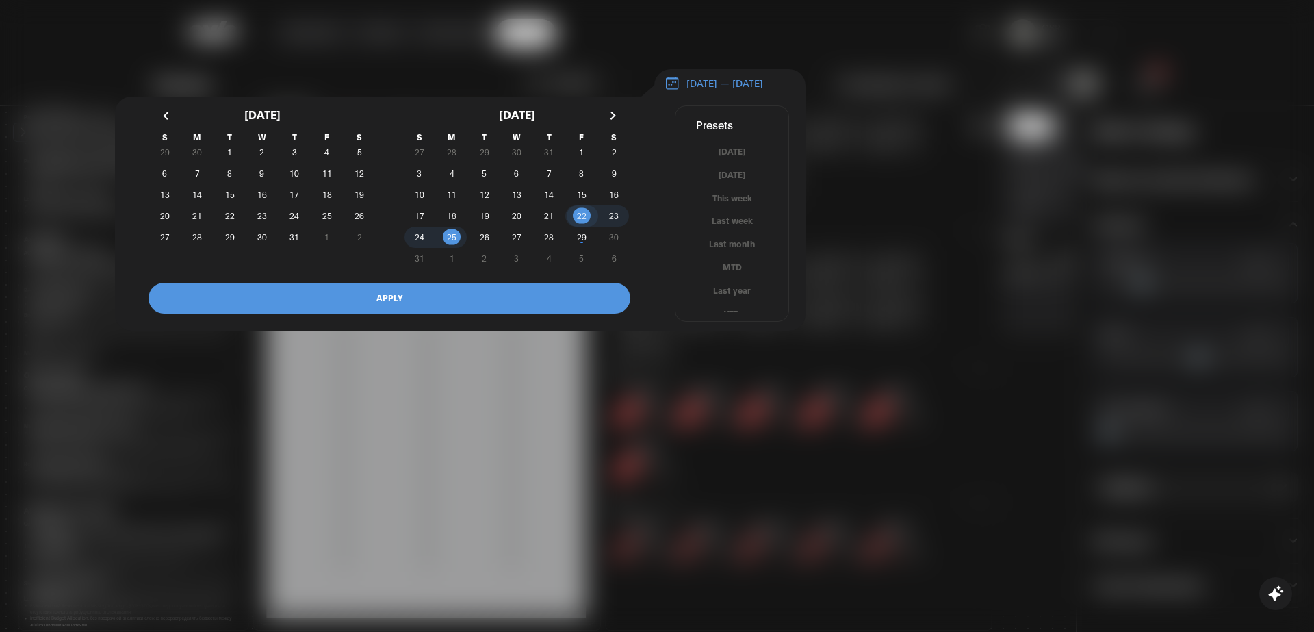
click at [582, 226] on span "22" at bounding box center [582, 215] width 10 height 25
click at [379, 300] on button "APPLY" at bounding box center [389, 298] width 482 height 31
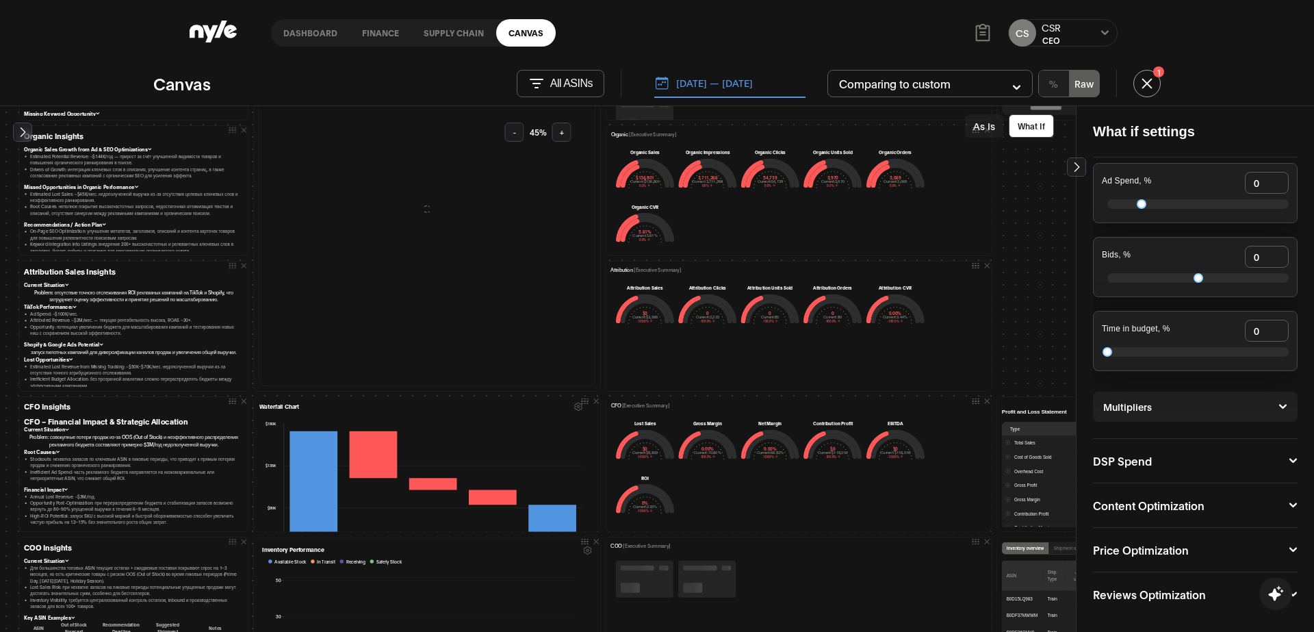
scroll to position [439, 0]
click at [514, 137] on button "-" at bounding box center [514, 131] width 19 height 19
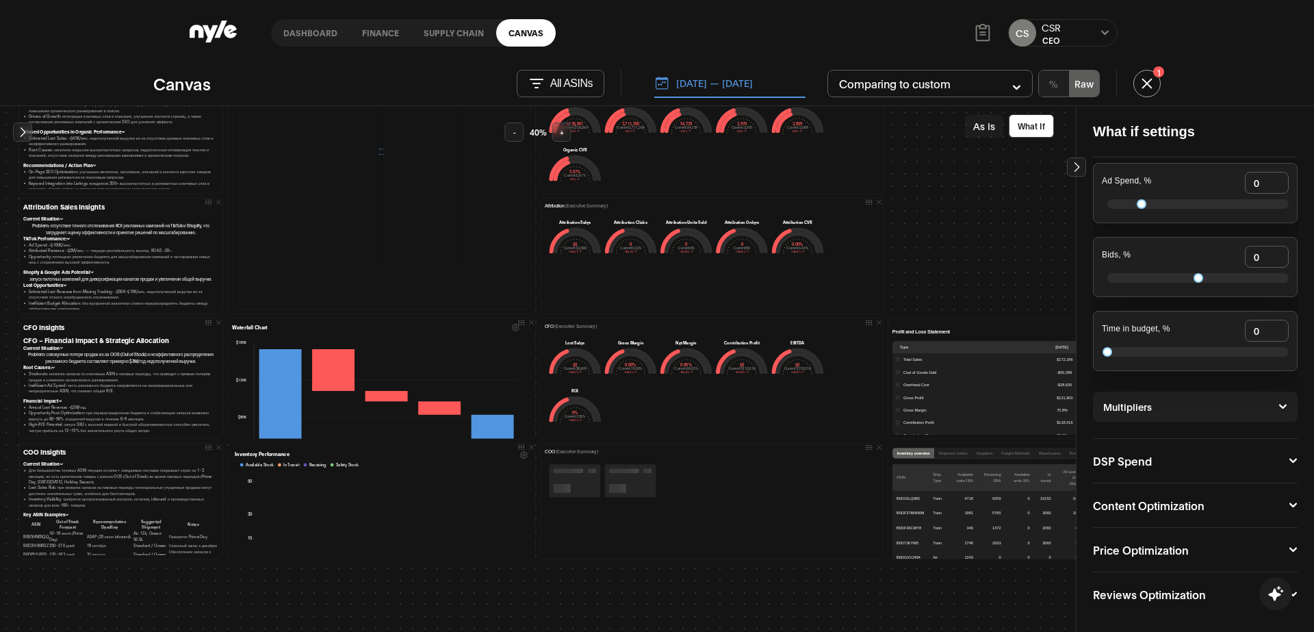
click at [514, 137] on button "-" at bounding box center [514, 131] width 19 height 19
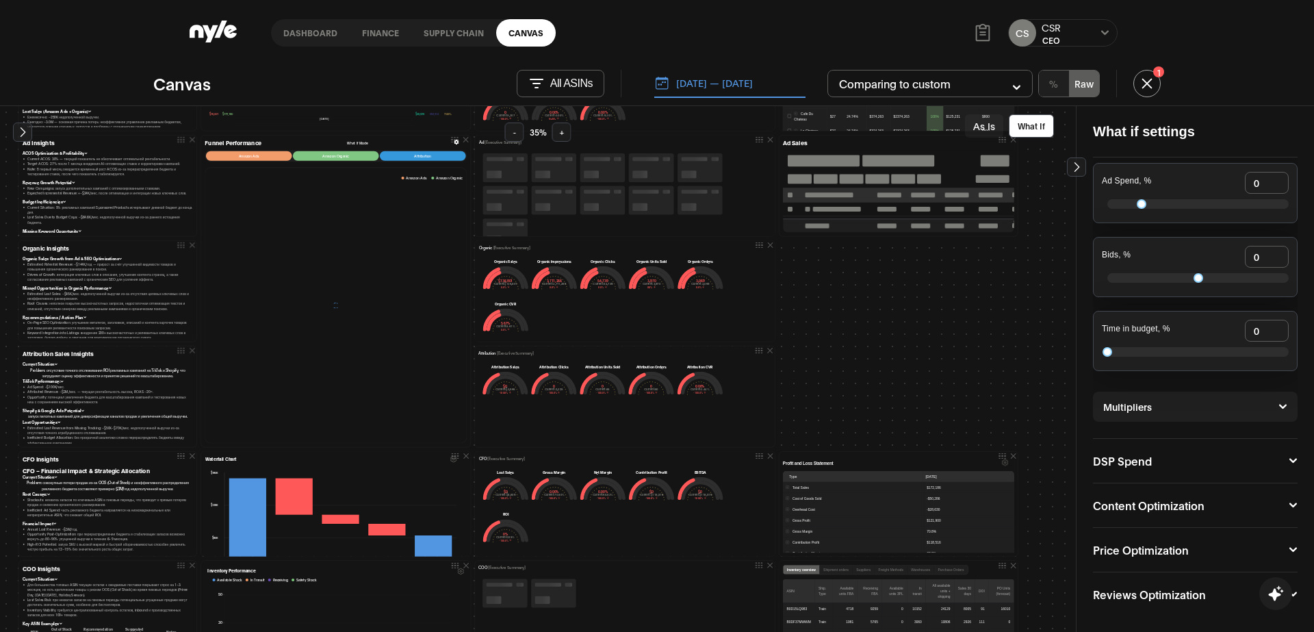
scroll to position [226, 0]
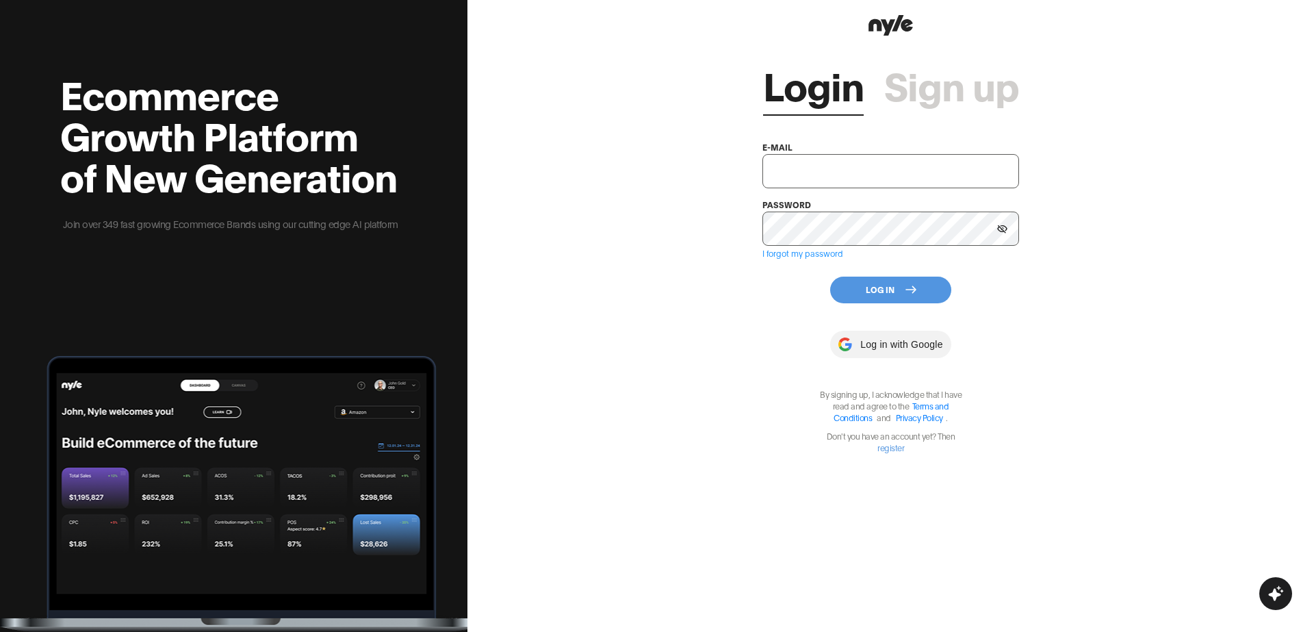
type input "[EMAIL_ADDRESS][PERSON_NAME]"
click at [866, 285] on button "Log In" at bounding box center [890, 289] width 121 height 27
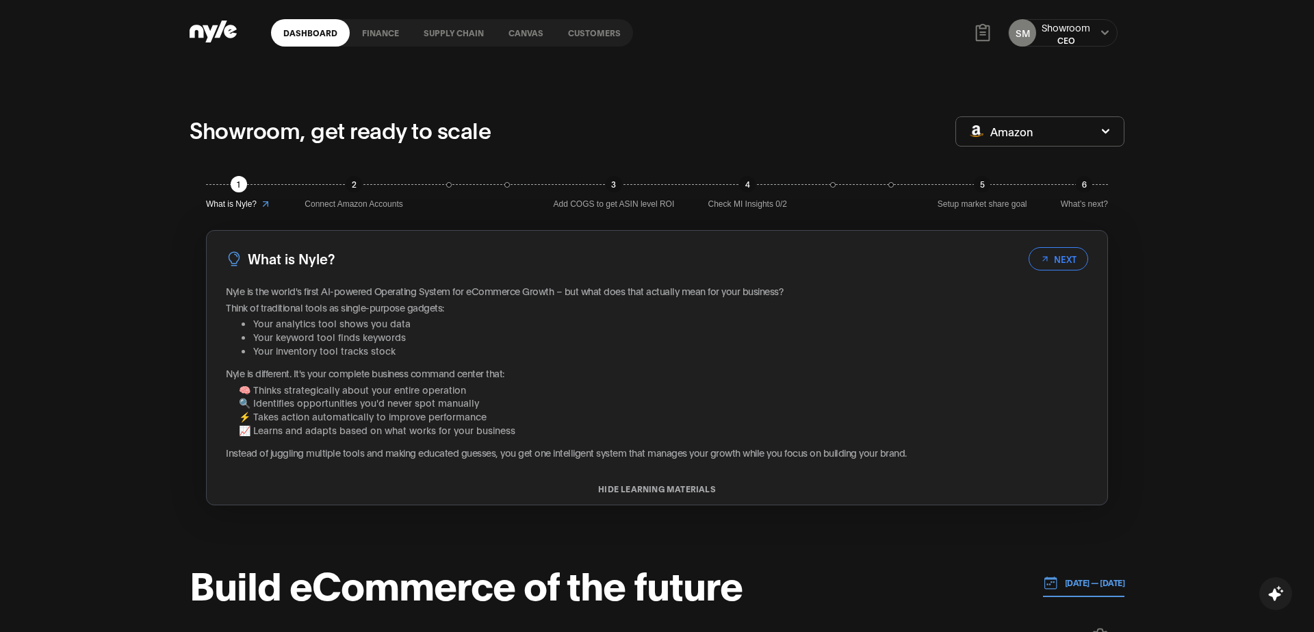
click at [586, 37] on link "Customers" at bounding box center [594, 32] width 77 height 27
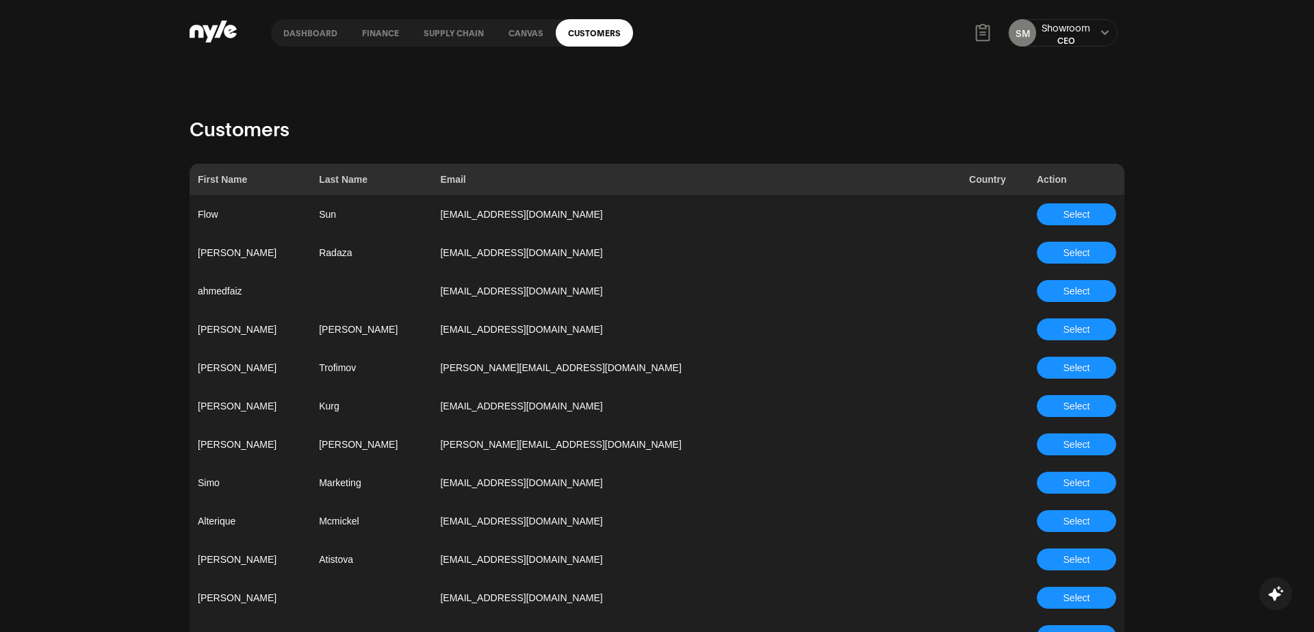
scroll to position [1086, 0]
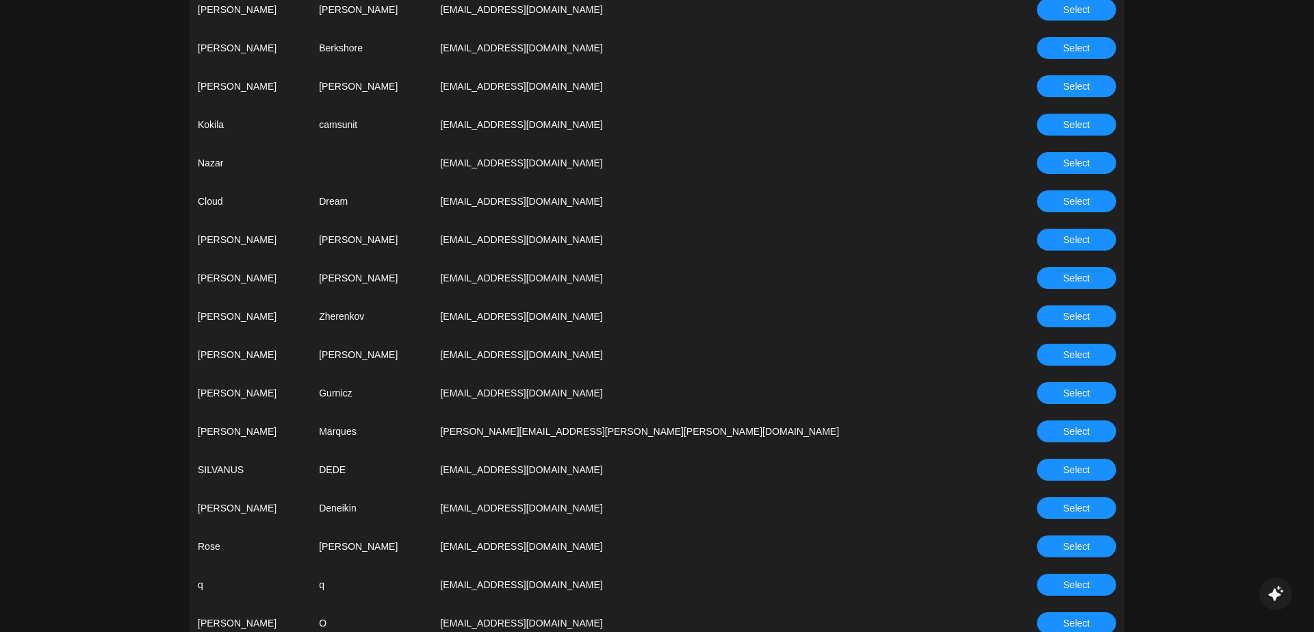
click at [1042, 317] on button "Select" at bounding box center [1076, 316] width 79 height 22
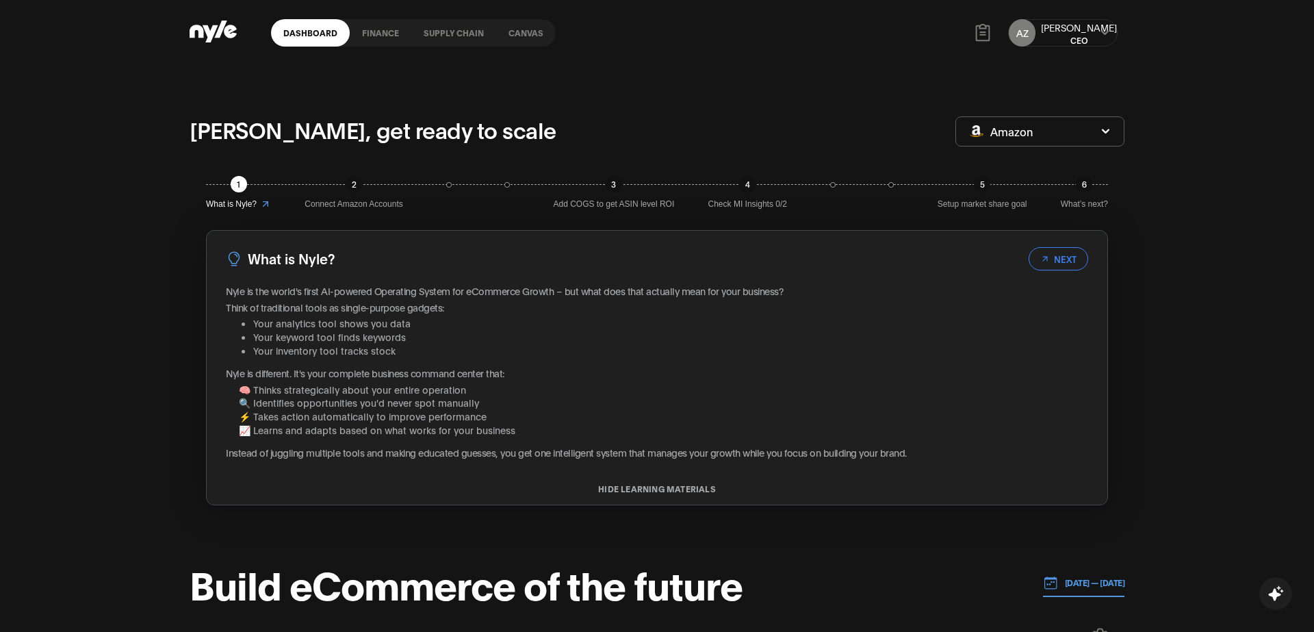
click at [517, 33] on link "Canvas" at bounding box center [526, 32] width 60 height 27
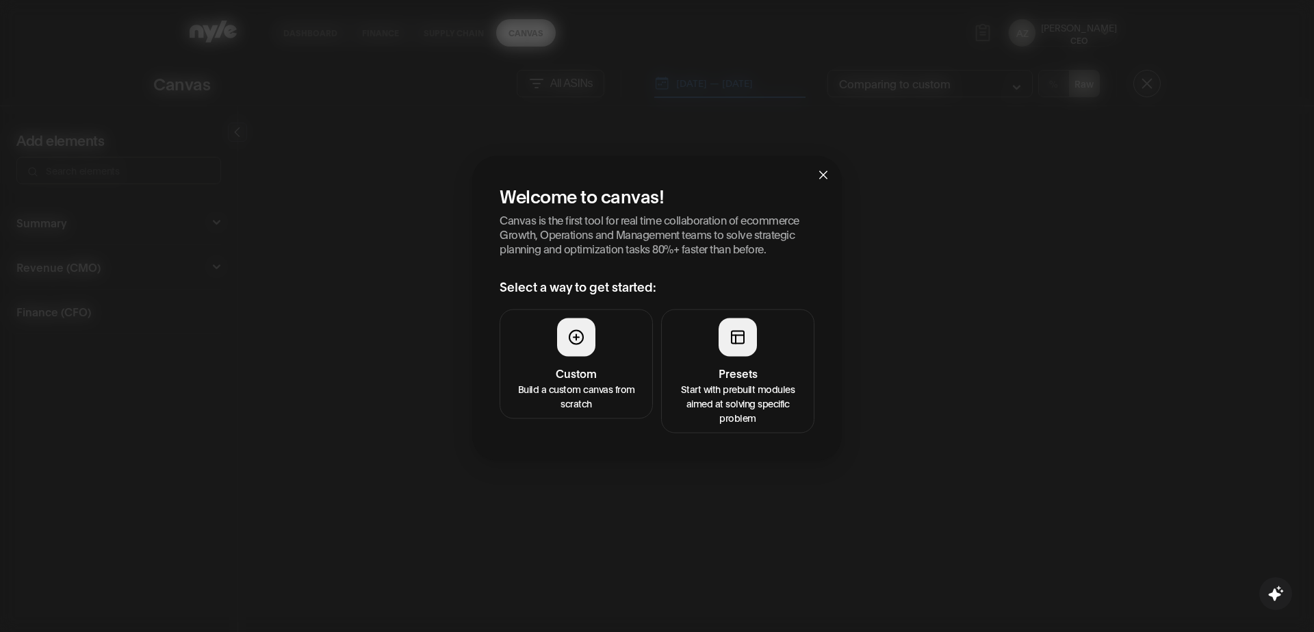
click at [741, 363] on button "Presets Start with prebuilt modules aimed at solving specific problem" at bounding box center [737, 371] width 153 height 124
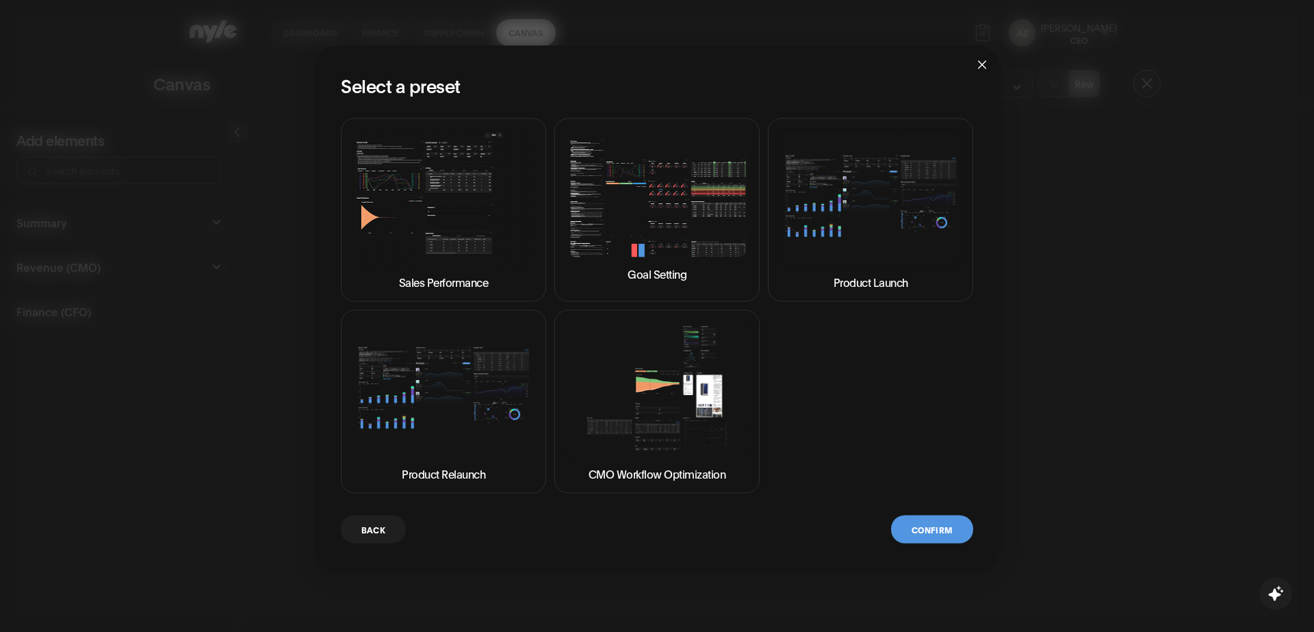
click at [681, 244] on img at bounding box center [657, 197] width 182 height 120
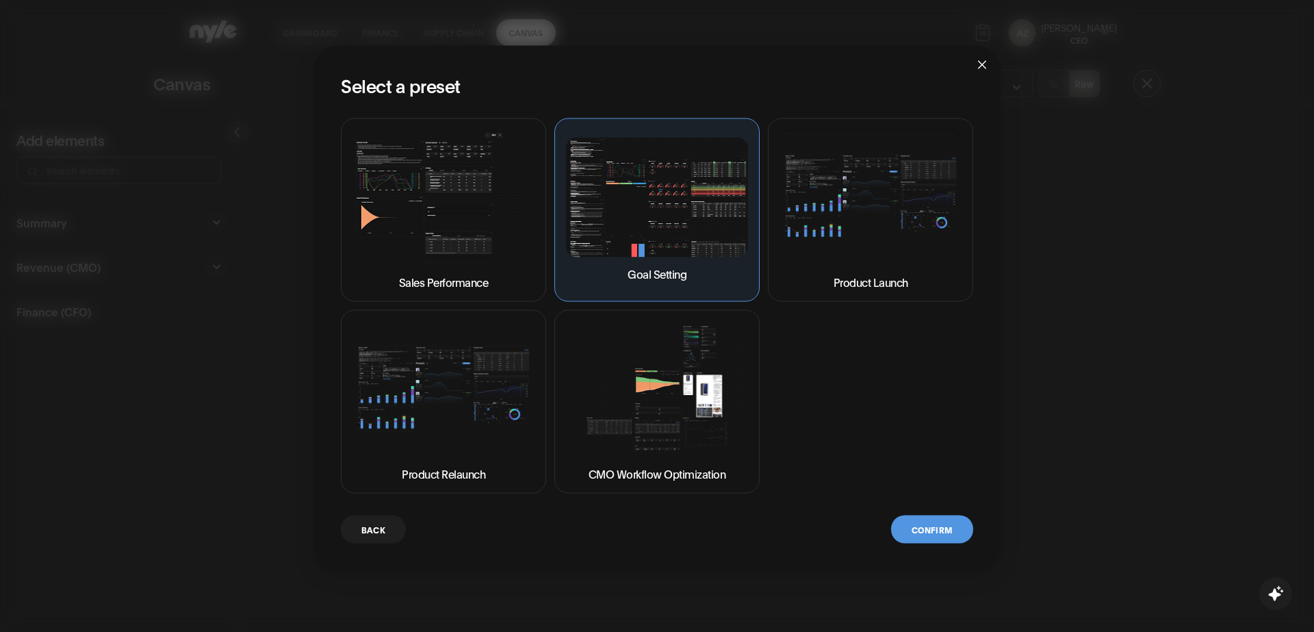
click at [944, 539] on button "Confirm" at bounding box center [932, 529] width 82 height 28
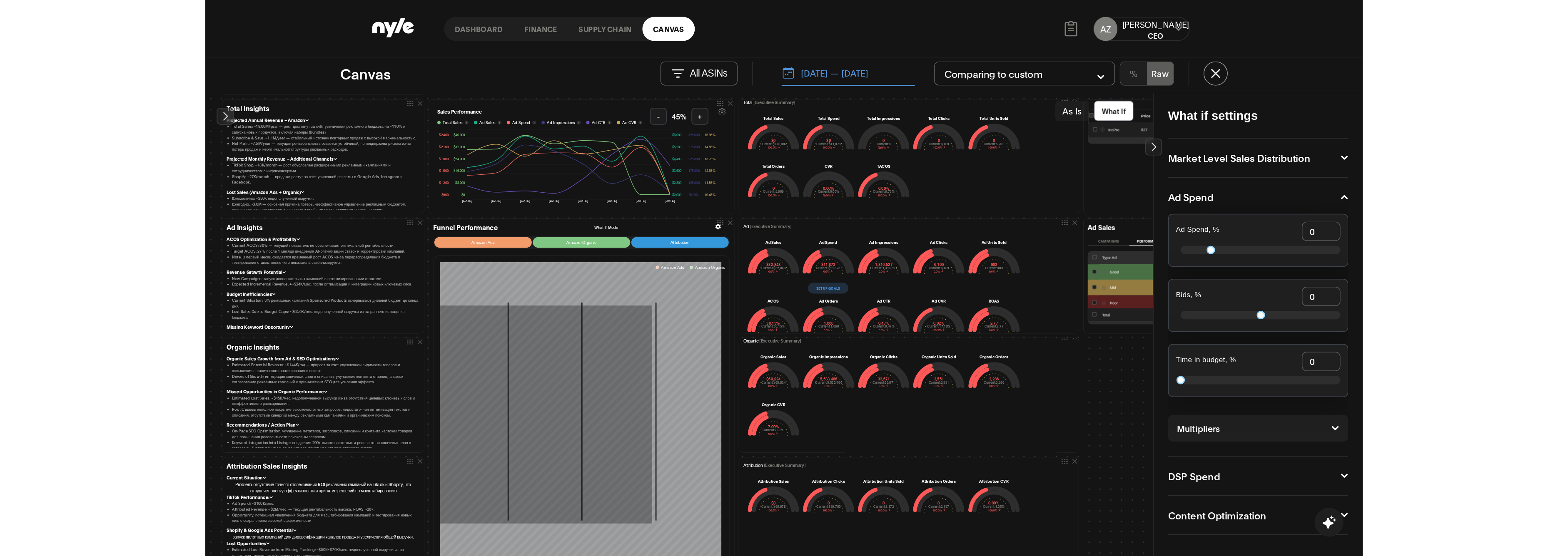
scroll to position [49, 0]
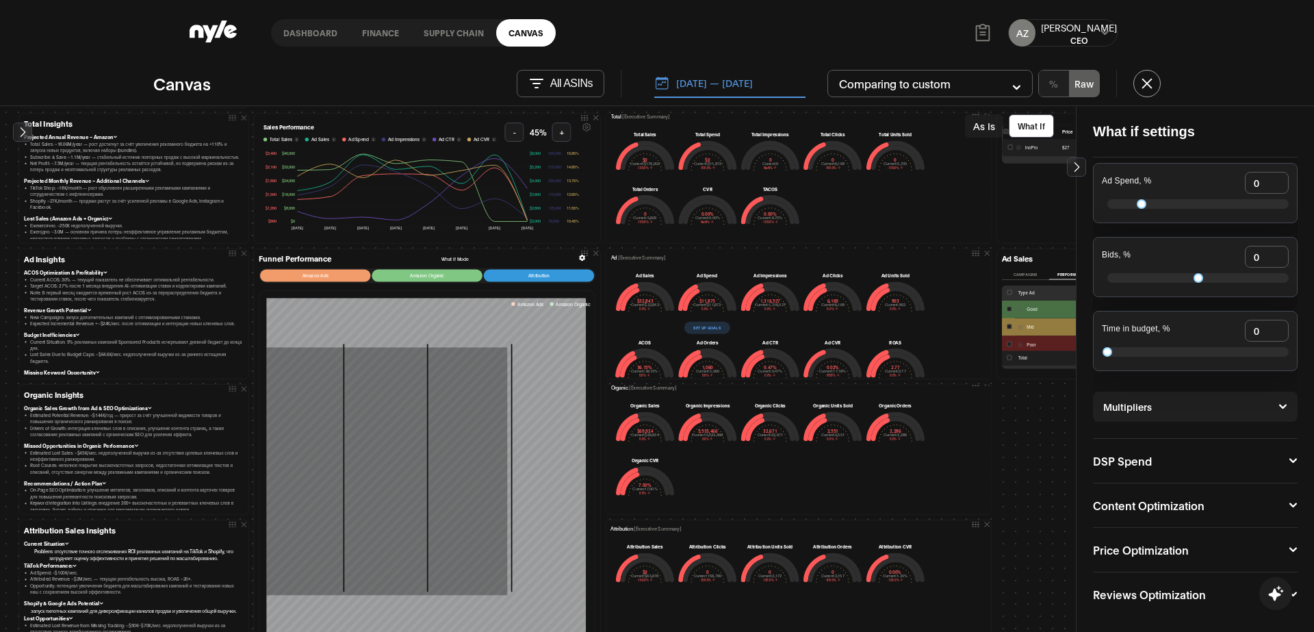
click at [1220, 500] on button "Content Optimization" at bounding box center [1195, 504] width 205 height 11
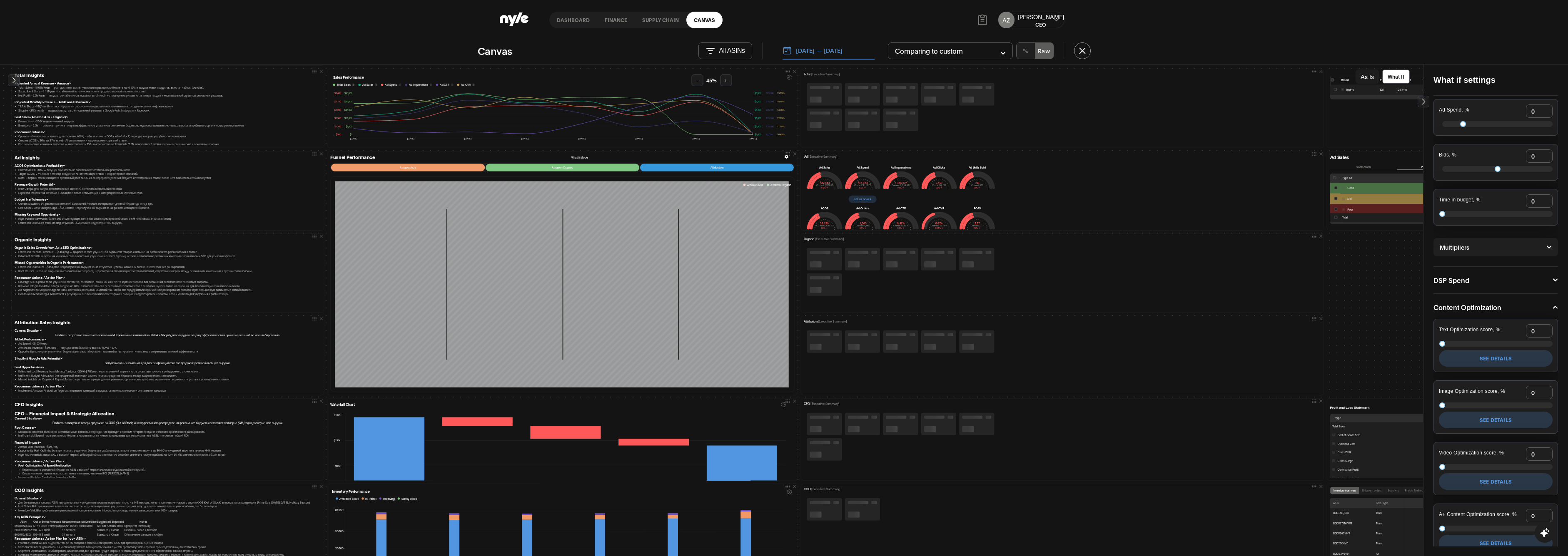
scroll to position [0, 0]
